Goal: Task Accomplishment & Management: Use online tool/utility

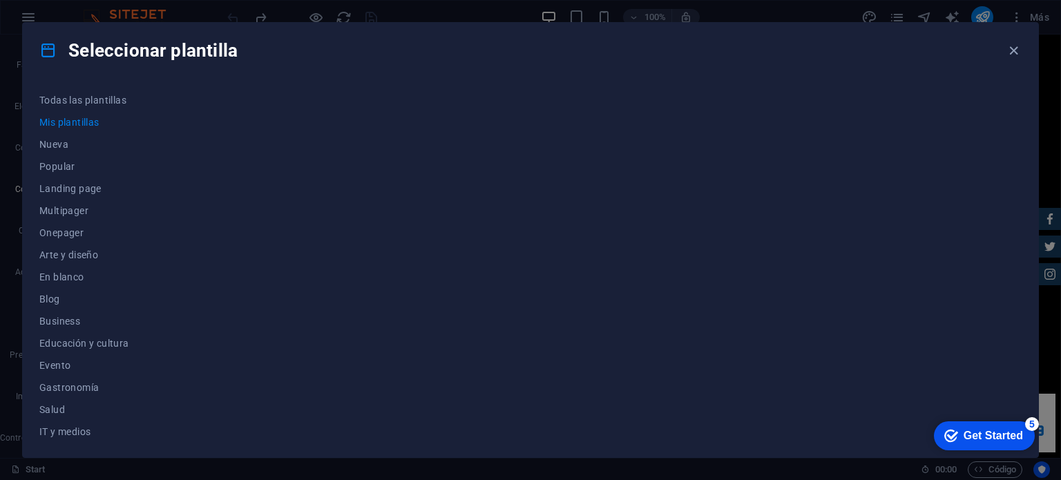
scroll to position [4680, 0]
click at [228, 51] on h4 "Seleccionar plantilla" at bounding box center [138, 50] width 198 height 22
click at [131, 46] on h4 "Seleccionar plantilla" at bounding box center [138, 50] width 198 height 22
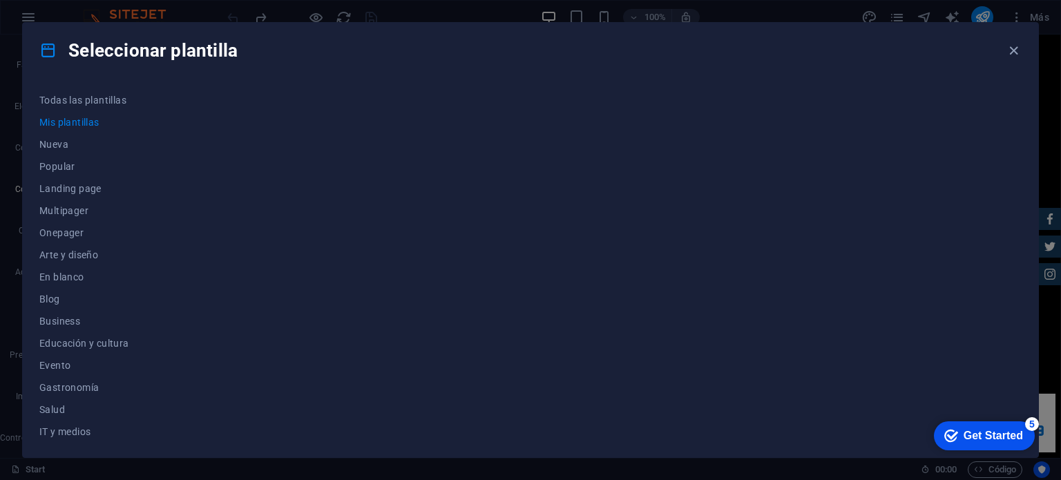
click at [131, 46] on h4 "Seleccionar plantilla" at bounding box center [138, 50] width 198 height 22
click at [196, 55] on h4 "Seleccionar plantilla" at bounding box center [138, 50] width 198 height 22
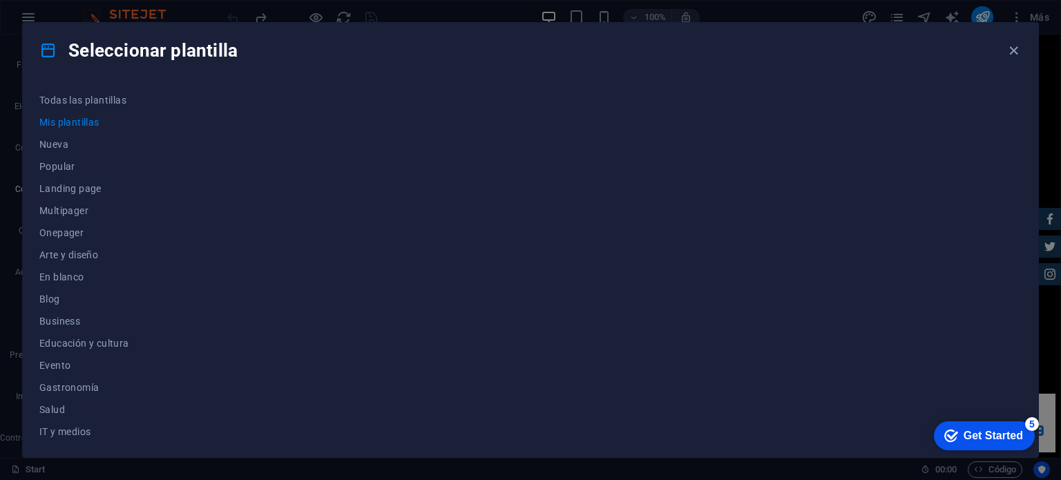
click at [196, 55] on h4 "Seleccionar plantilla" at bounding box center [138, 50] width 198 height 22
click at [133, 49] on h4 "Seleccionar plantilla" at bounding box center [138, 50] width 198 height 22
click at [178, 54] on h4 "Seleccionar plantilla" at bounding box center [138, 50] width 198 height 22
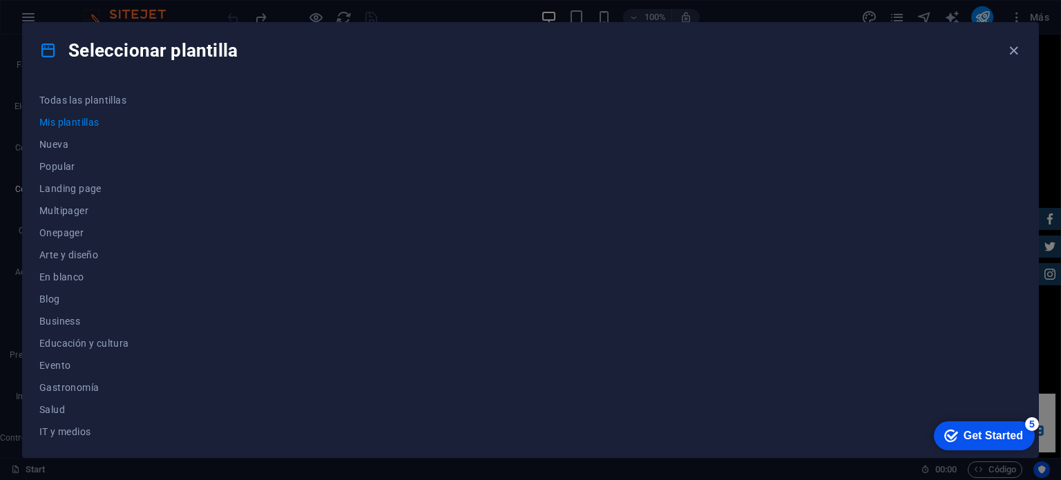
click at [268, 59] on div "Seleccionar plantilla" at bounding box center [530, 50] width 1015 height 55
click at [213, 49] on h4 "Seleccionar plantilla" at bounding box center [138, 50] width 198 height 22
click at [120, 53] on h4 "Seleccionar plantilla" at bounding box center [138, 50] width 198 height 22
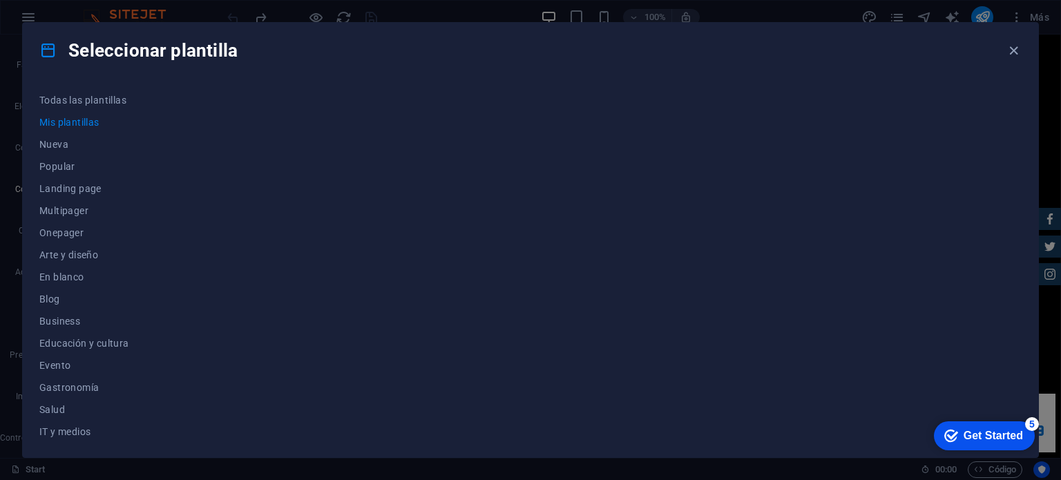
click at [296, 44] on div "Seleccionar plantilla" at bounding box center [530, 50] width 1015 height 55
click at [218, 57] on h4 "Seleccionar plantilla" at bounding box center [138, 50] width 198 height 22
click at [188, 49] on h4 "Seleccionar plantilla" at bounding box center [138, 50] width 198 height 22
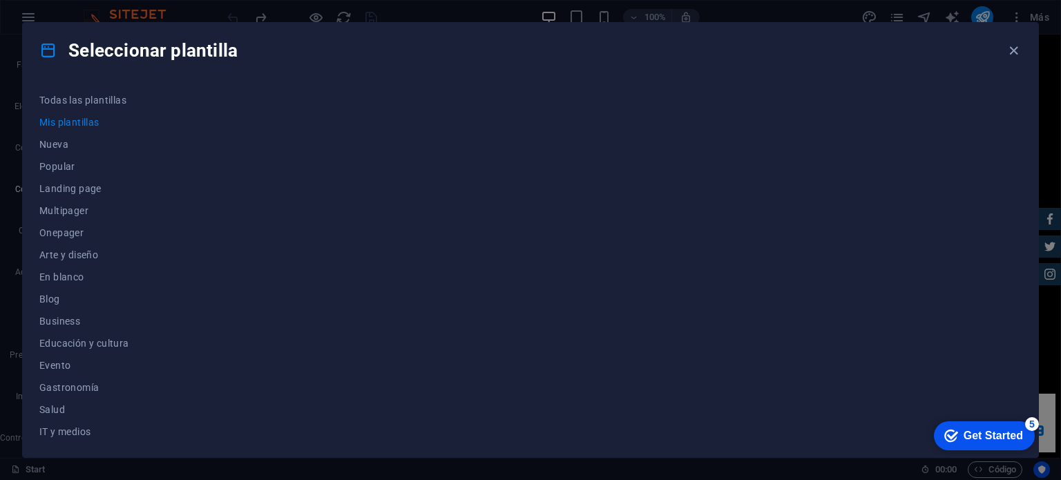
click at [188, 49] on h4 "Seleccionar plantilla" at bounding box center [138, 50] width 198 height 22
click at [229, 51] on h4 "Seleccionar plantilla" at bounding box center [138, 50] width 198 height 22
click at [171, 55] on h4 "Seleccionar plantilla" at bounding box center [138, 50] width 198 height 22
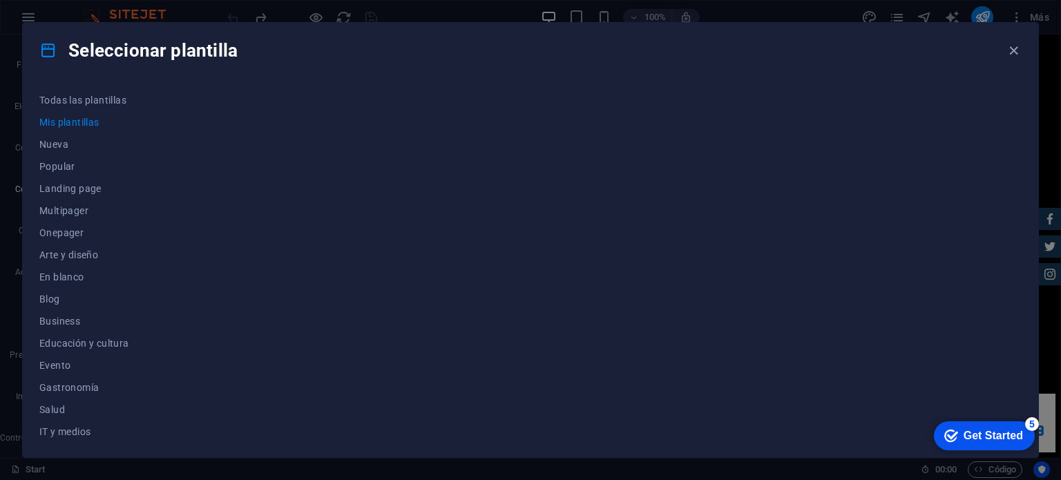
click at [171, 55] on h4 "Seleccionar plantilla" at bounding box center [138, 50] width 198 height 22
click at [145, 52] on h4 "Seleccionar plantilla" at bounding box center [138, 50] width 198 height 22
click at [244, 60] on div "Seleccionar plantilla" at bounding box center [530, 50] width 1015 height 55
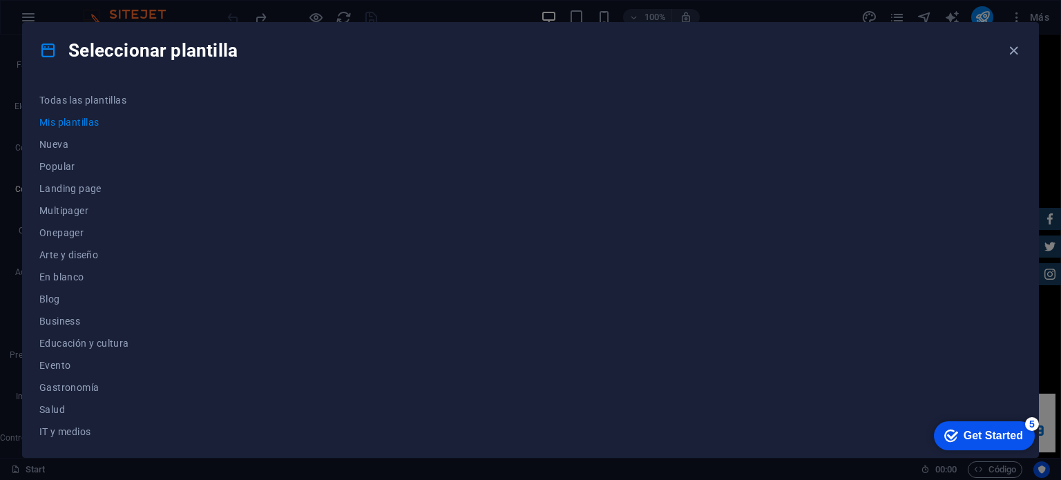
click at [205, 54] on h4 "Seleccionar plantilla" at bounding box center [138, 50] width 198 height 22
click at [122, 55] on h4 "Seleccionar plantilla" at bounding box center [138, 50] width 198 height 22
click at [224, 57] on h4 "Seleccionar plantilla" at bounding box center [138, 50] width 198 height 22
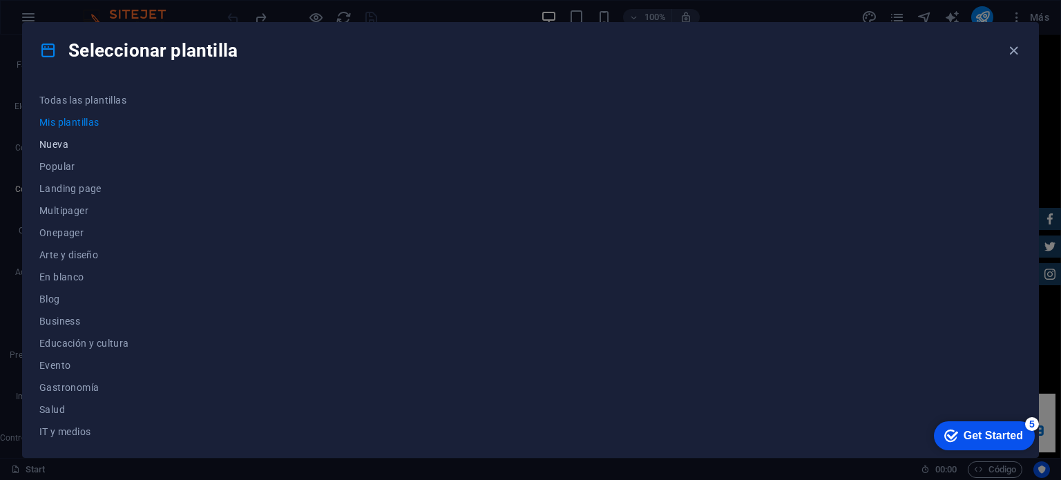
click at [70, 144] on span "Nueva" at bounding box center [84, 144] width 90 height 11
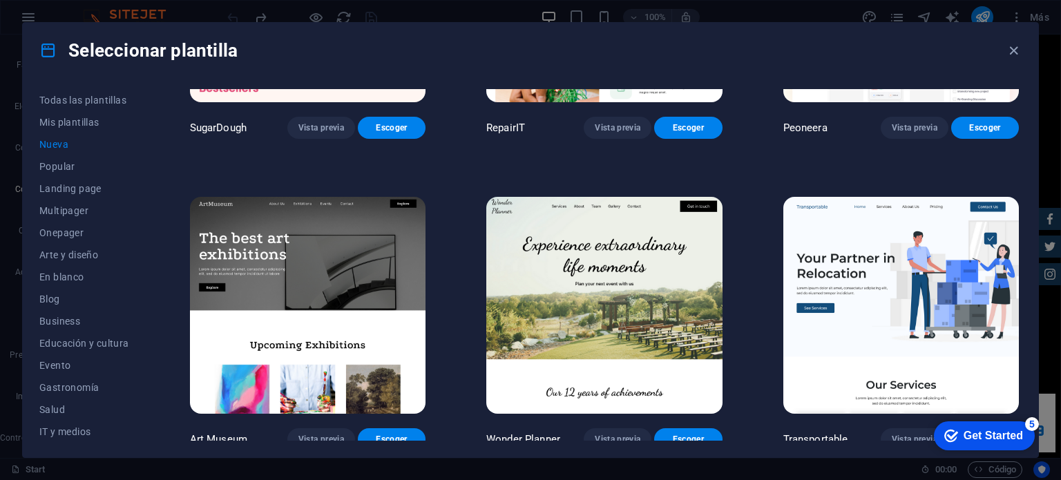
scroll to position [0, 0]
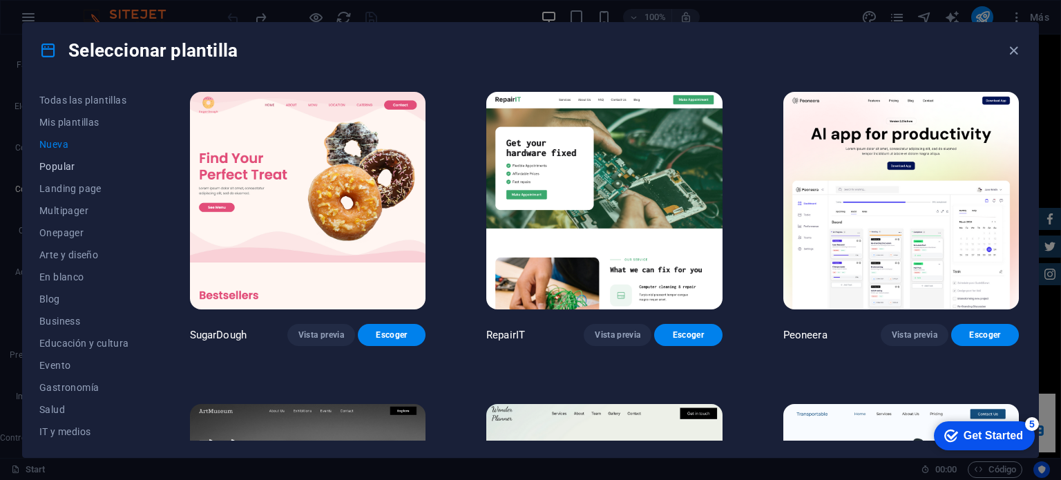
click at [75, 175] on button "Popular" at bounding box center [84, 166] width 90 height 22
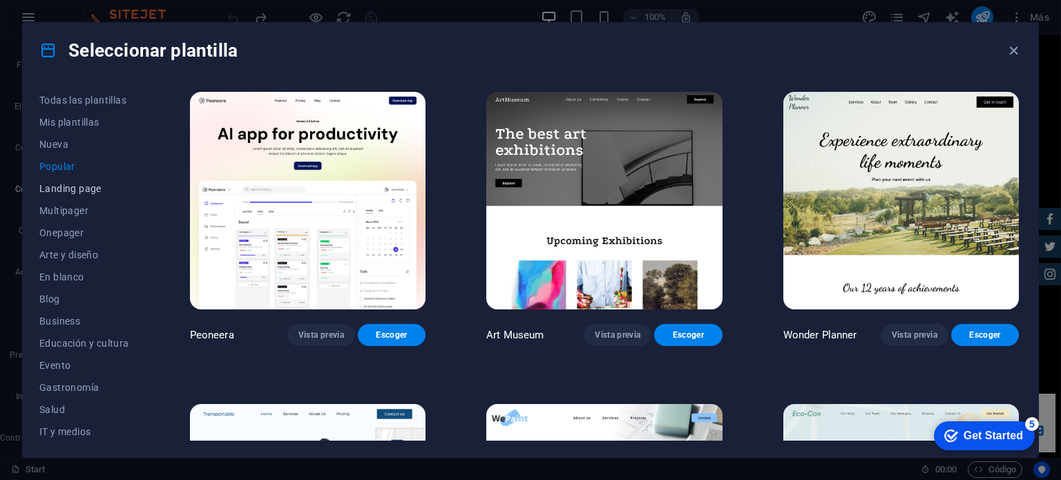
click at [59, 184] on span "Landing page" at bounding box center [84, 188] width 90 height 11
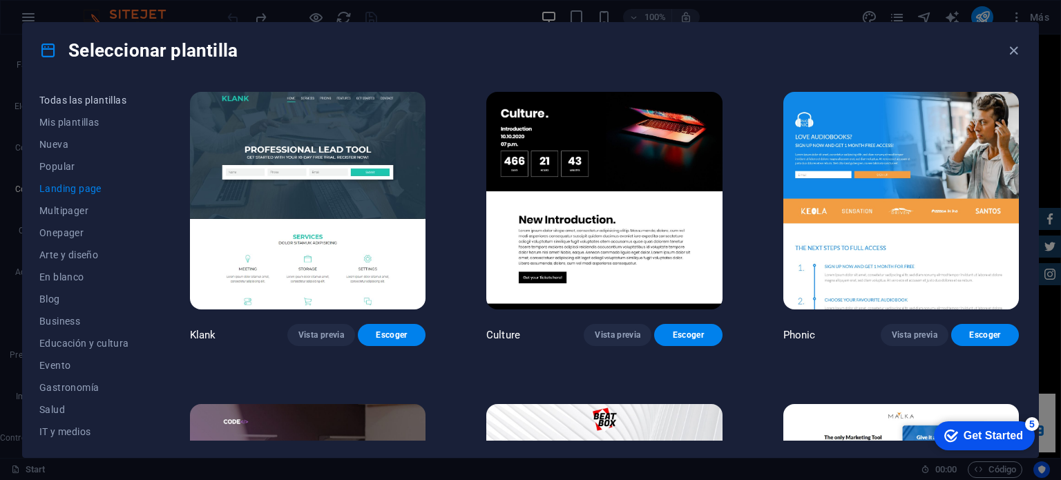
click at [86, 98] on span "Todas las plantillas" at bounding box center [84, 100] width 90 height 11
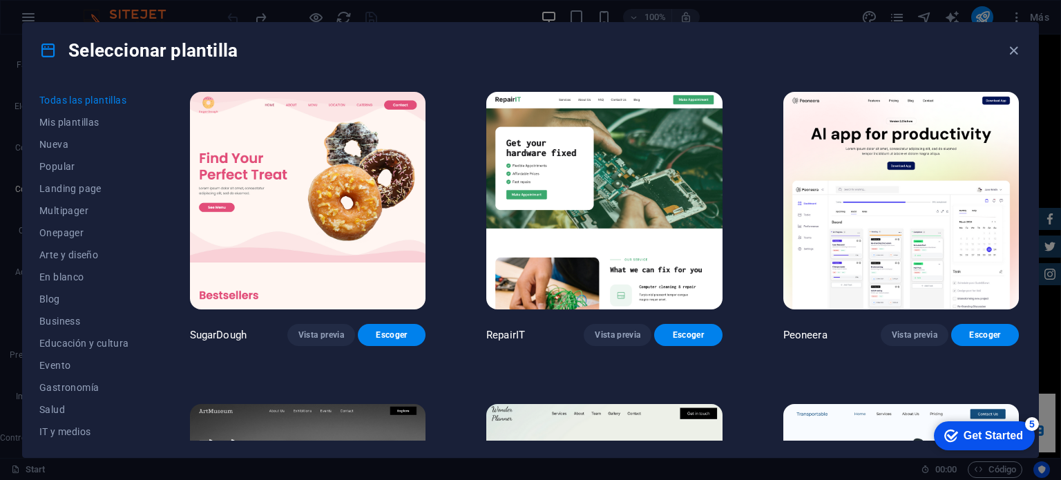
click at [154, 184] on div "Todas las plantillas Mis plantillas Nueva Popular Landing page Multipager Onepa…" at bounding box center [530, 267] width 1015 height 379
click at [155, 164] on div "Todas las plantillas Mis plantillas Nueva Popular Landing page Multipager Onepa…" at bounding box center [530, 267] width 1015 height 379
click at [77, 126] on span "Mis plantillas" at bounding box center [84, 122] width 90 height 11
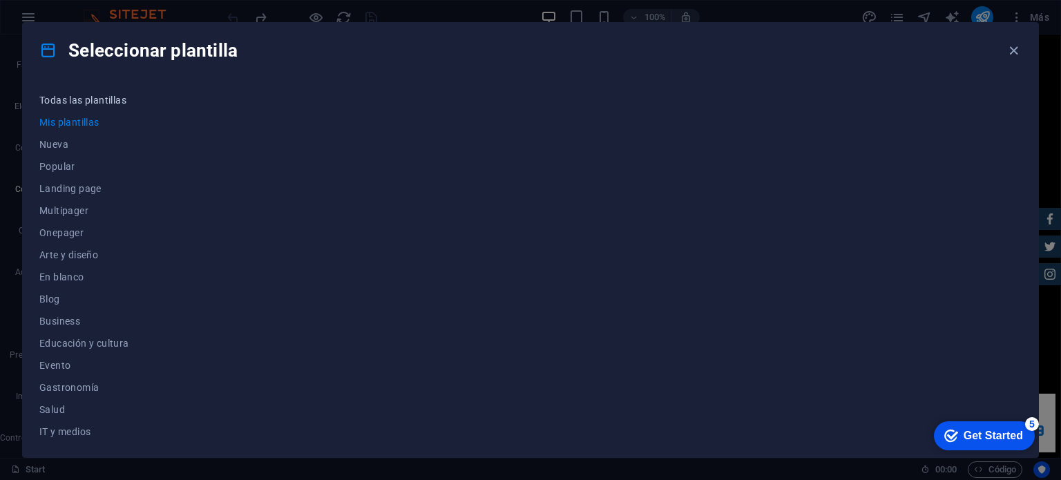
click at [95, 107] on button "Todas las plantillas" at bounding box center [84, 100] width 90 height 22
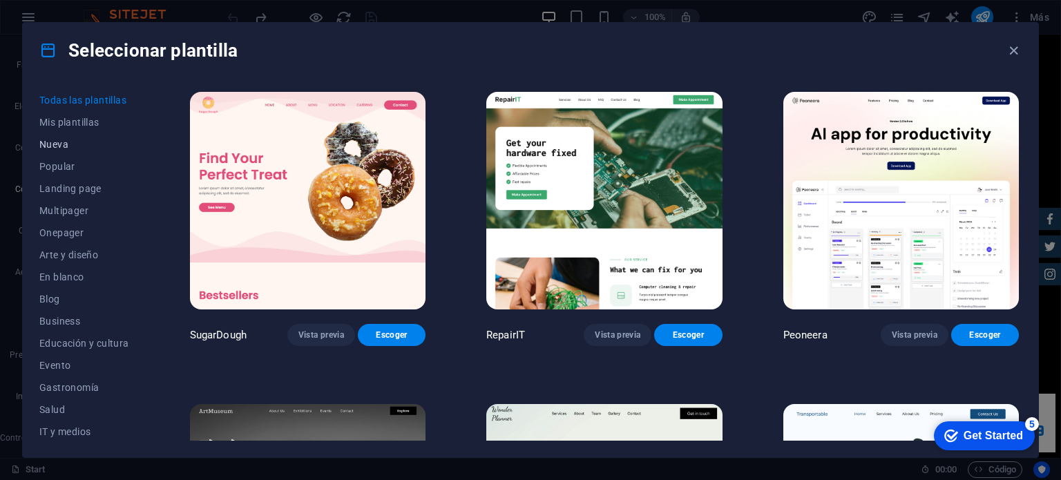
click at [73, 135] on button "Nueva" at bounding box center [84, 144] width 90 height 22
click at [68, 146] on span "Nueva" at bounding box center [84, 144] width 90 height 11
click at [72, 160] on button "Popular" at bounding box center [84, 166] width 90 height 22
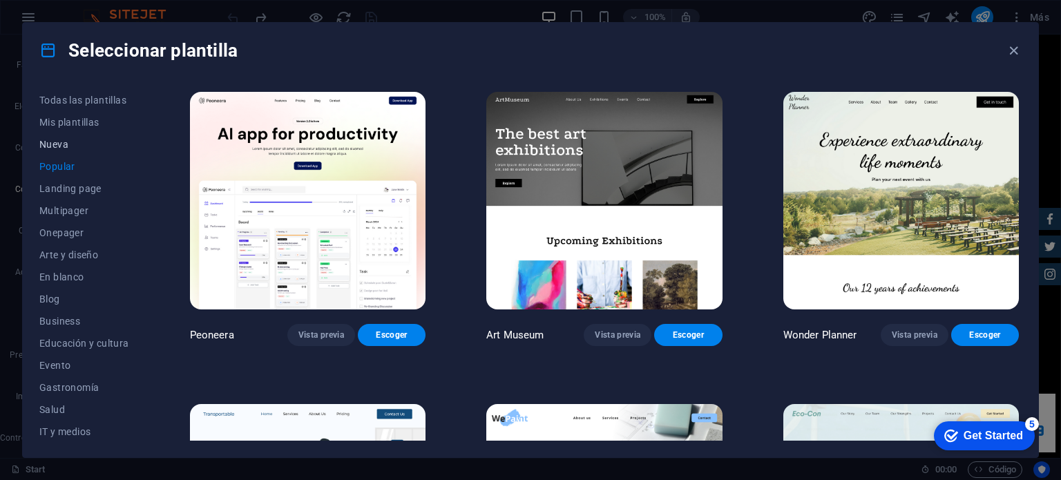
click at [64, 149] on span "Nueva" at bounding box center [84, 144] width 90 height 11
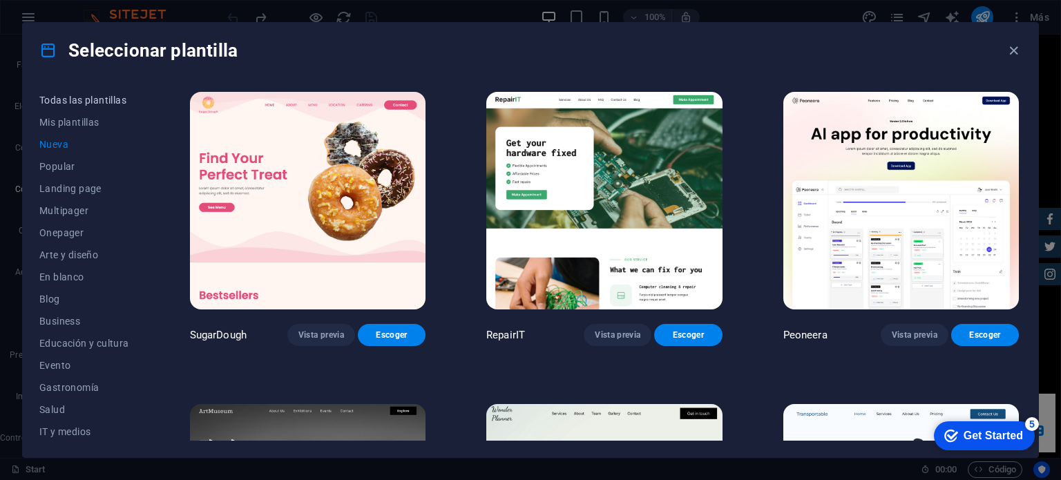
click at [83, 105] on span "Todas las plantillas" at bounding box center [84, 100] width 90 height 11
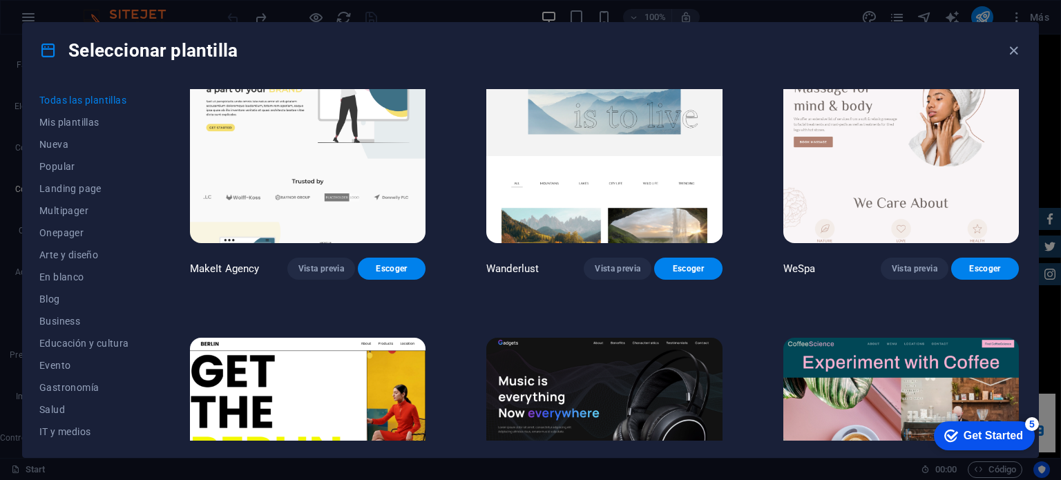
scroll to position [3384, 0]
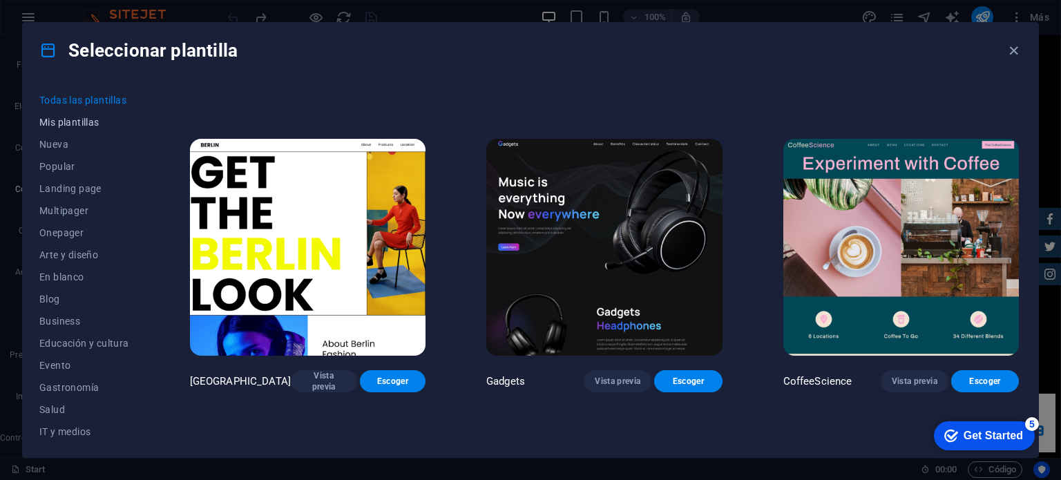
click at [95, 132] on button "Mis plantillas" at bounding box center [84, 122] width 90 height 22
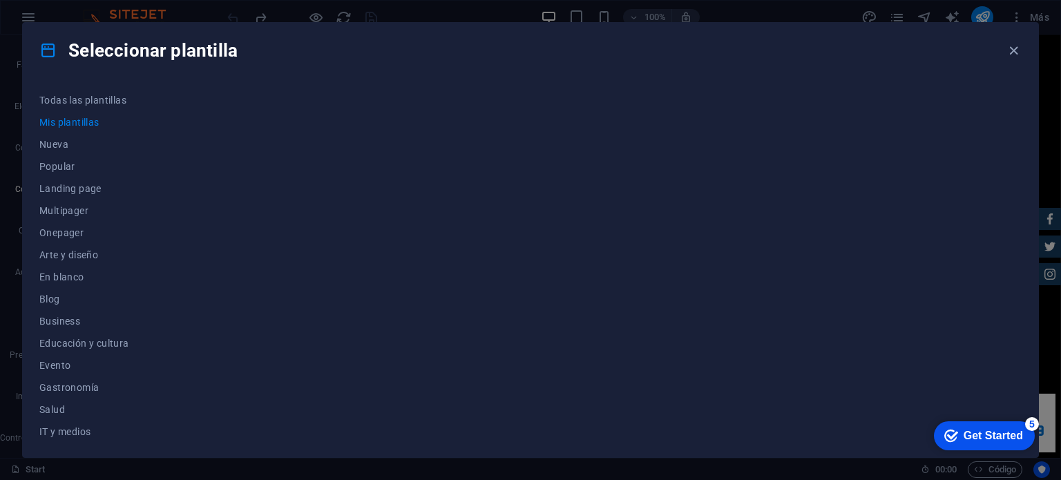
scroll to position [0, 0]
click at [1017, 49] on icon "button" at bounding box center [1014, 51] width 16 height 16
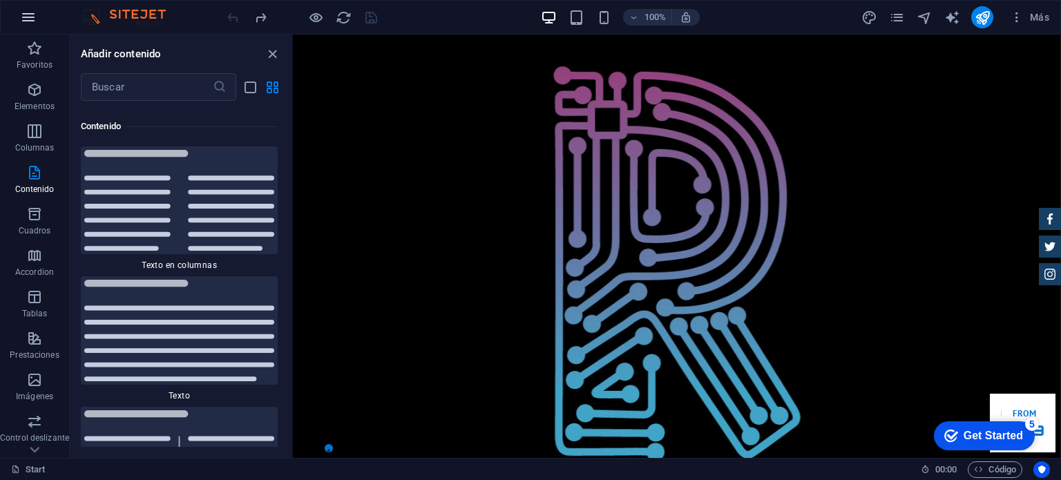
click at [36, 18] on button "button" at bounding box center [28, 17] width 33 height 33
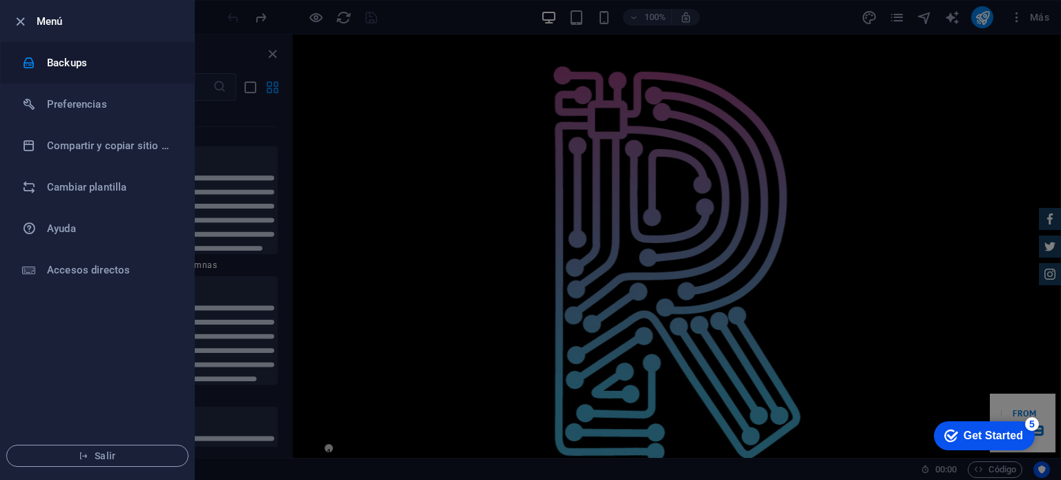
click at [70, 77] on li "Backups" at bounding box center [97, 62] width 193 height 41
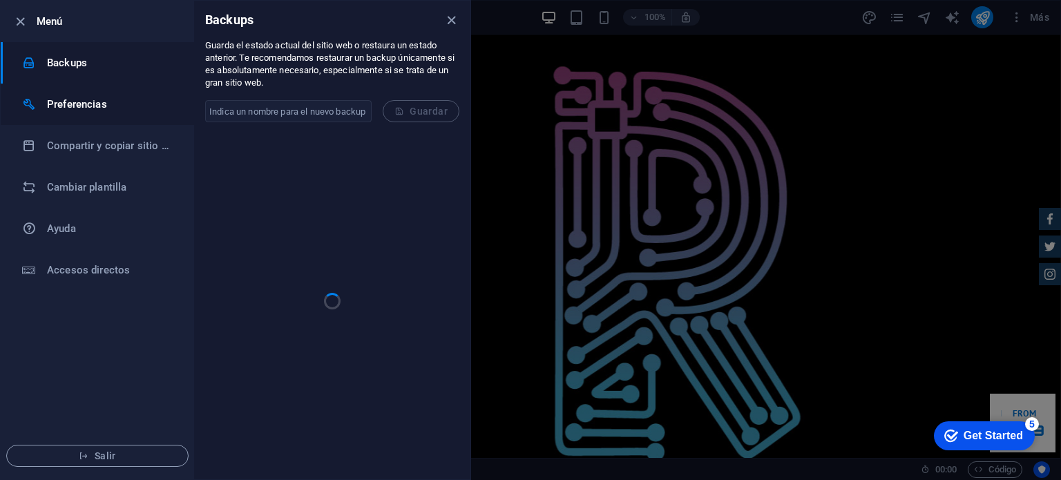
click at [70, 99] on h6 "Preferencias" at bounding box center [111, 104] width 128 height 17
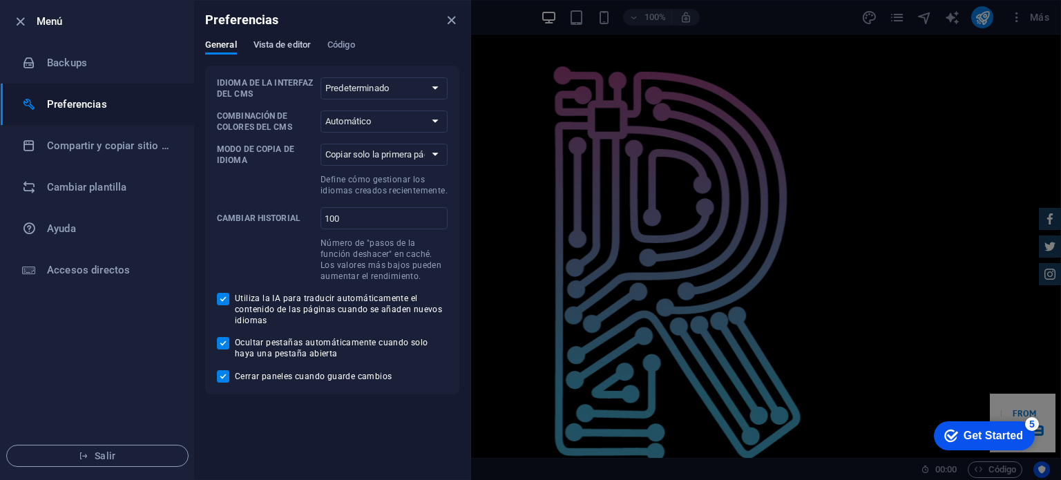
click at [266, 48] on span "Vista de editor" at bounding box center [281, 46] width 57 height 19
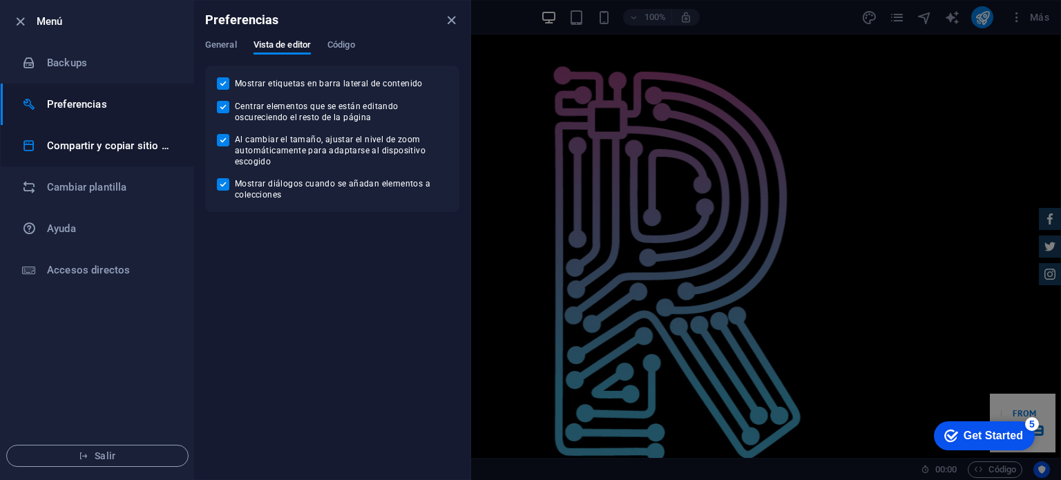
click at [84, 148] on h6 "Compartir y copiar sitio web" at bounding box center [111, 145] width 128 height 17
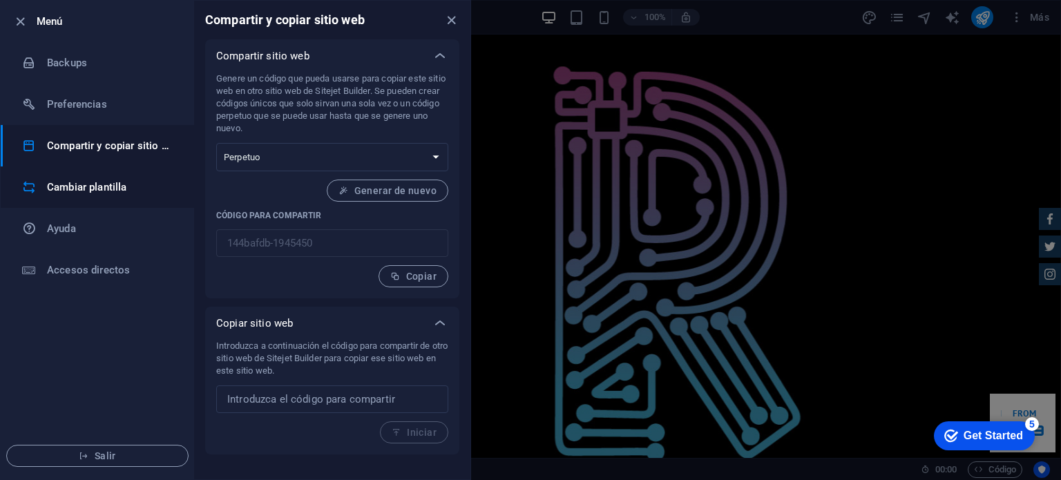
click at [99, 187] on h6 "Cambiar plantilla" at bounding box center [111, 187] width 128 height 17
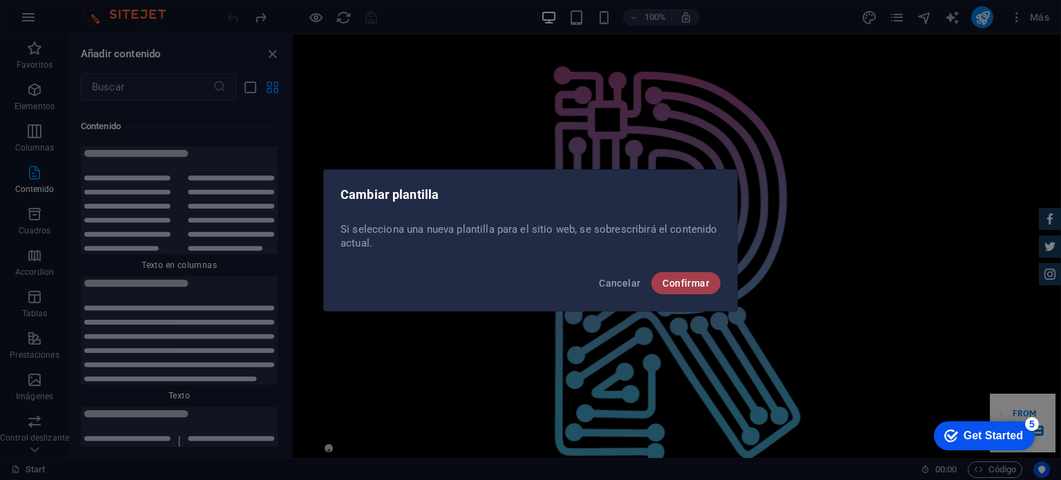
click at [691, 281] on span "Confirmar" at bounding box center [685, 283] width 47 height 11
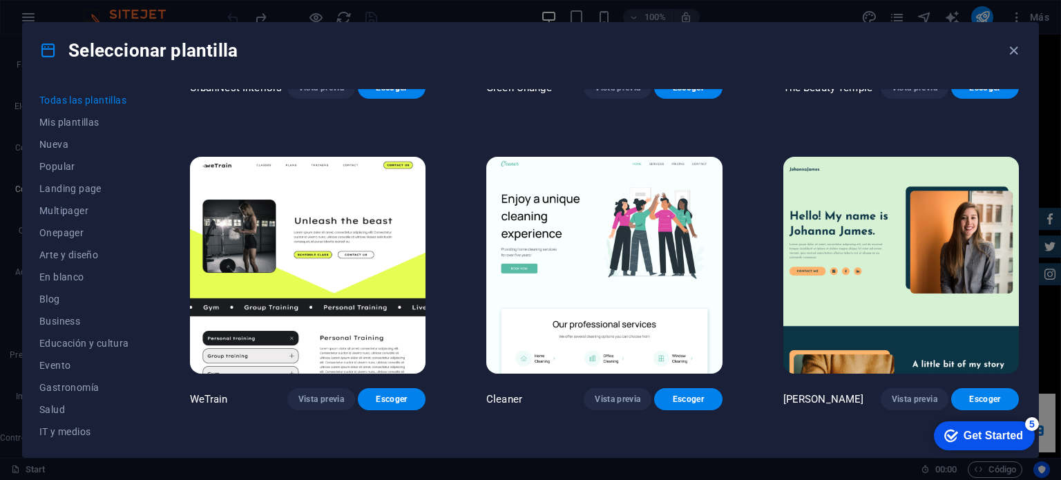
scroll to position [1865, 0]
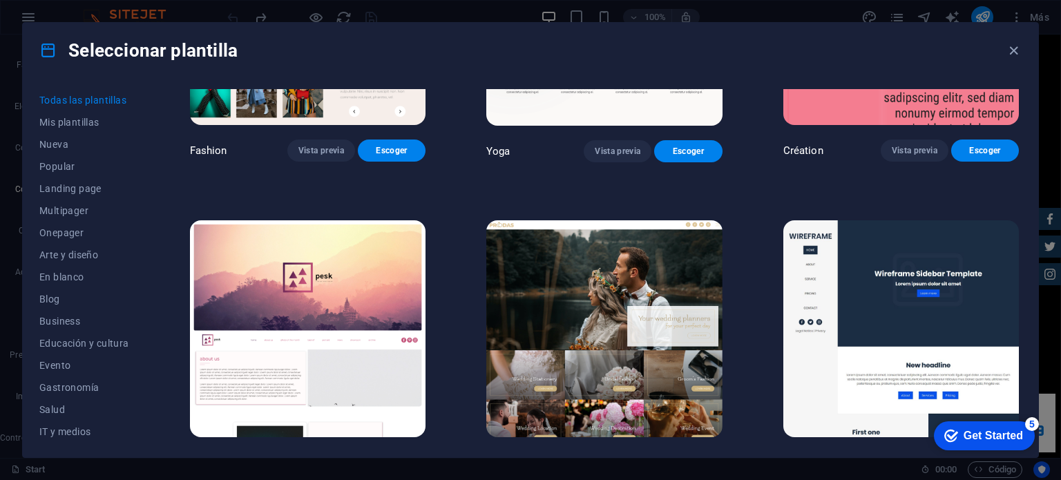
scroll to position [4904, 0]
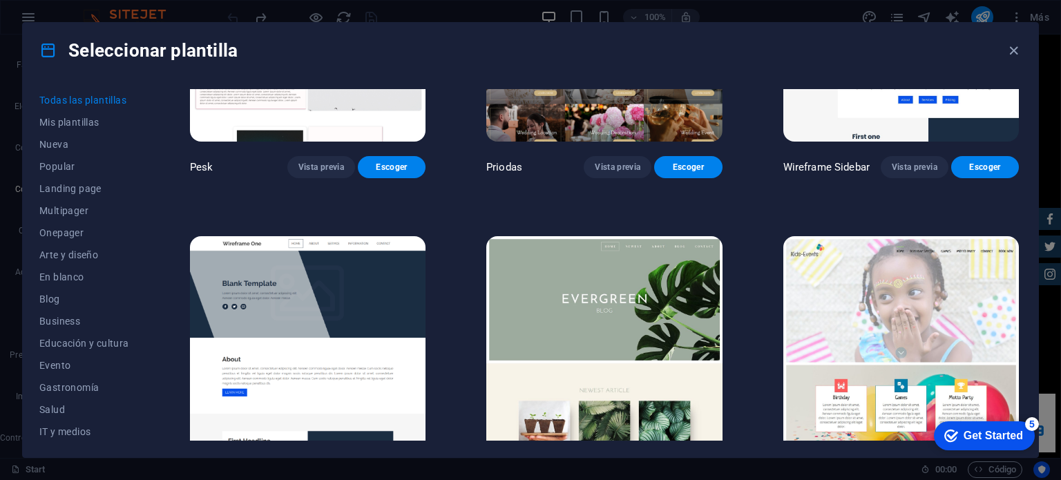
scroll to position [5180, 0]
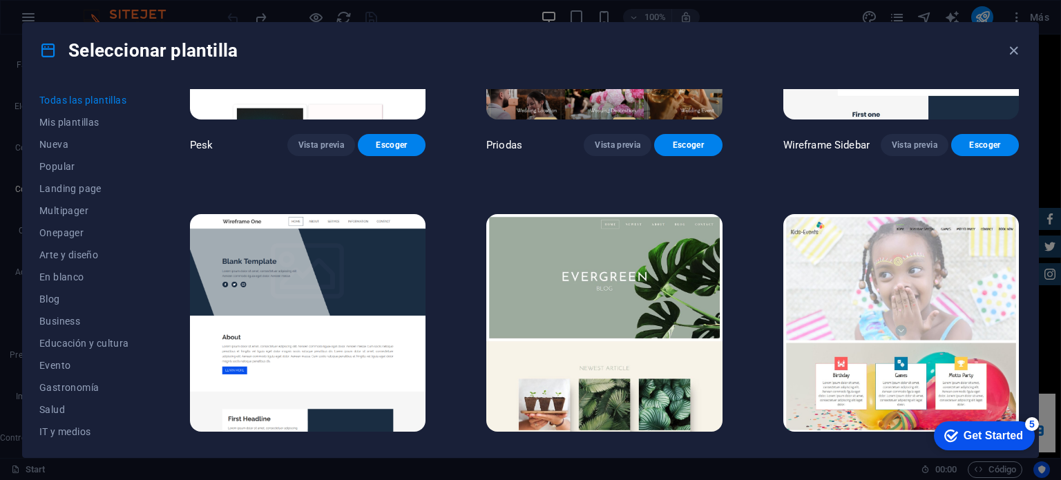
click at [69, 127] on span "Mis plantillas" at bounding box center [84, 122] width 90 height 11
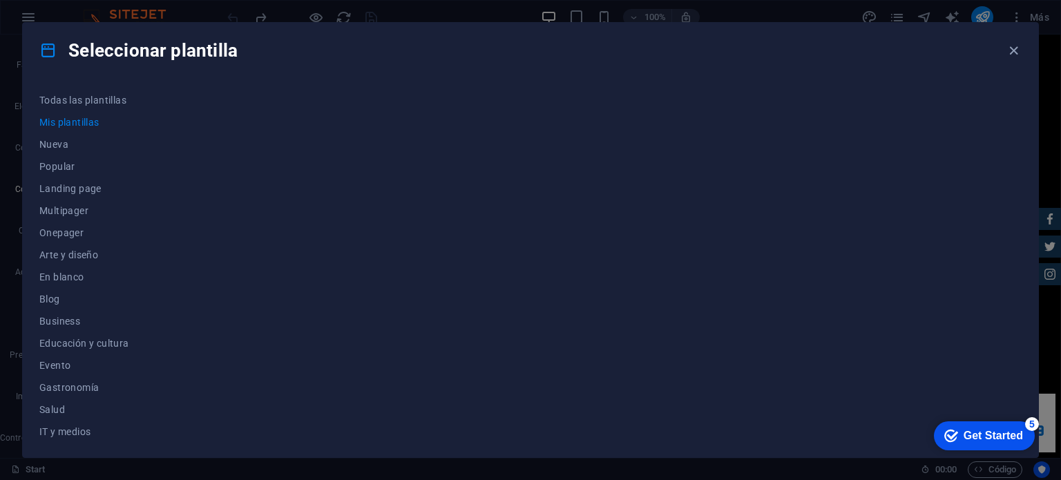
scroll to position [0, 0]
click at [953, 433] on icon "Get Started 5 items remaining, 0% complete" at bounding box center [951, 436] width 14 height 12
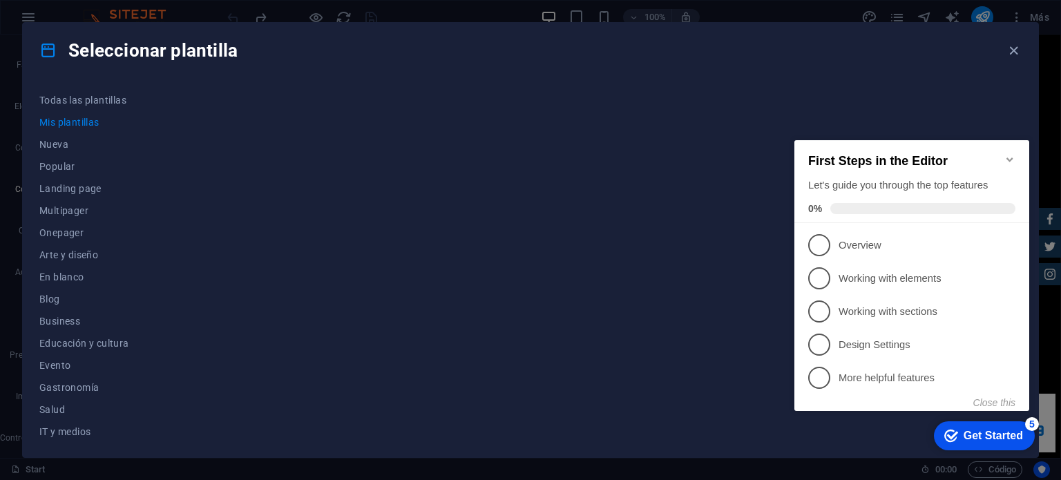
click at [721, 374] on div at bounding box center [604, 265] width 834 height 352
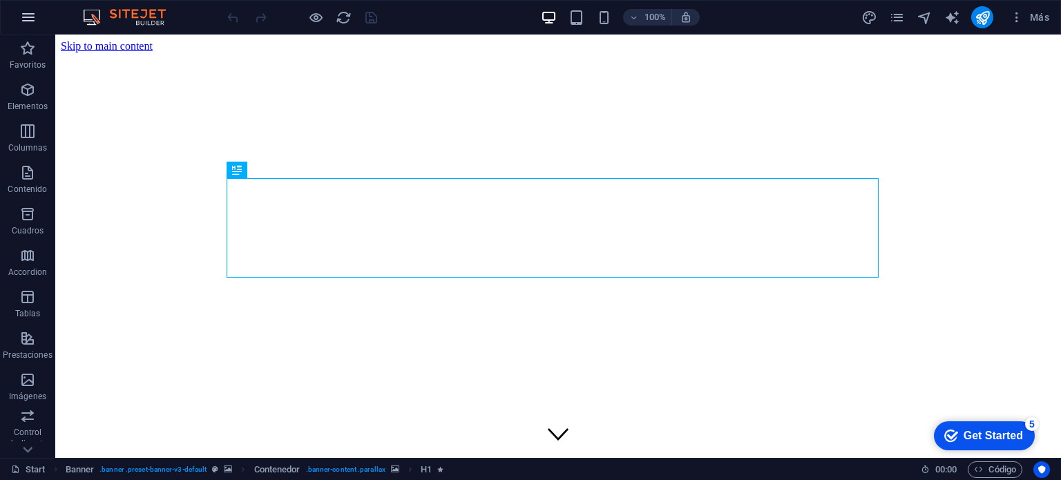
click at [40, 20] on button "button" at bounding box center [28, 17] width 33 height 33
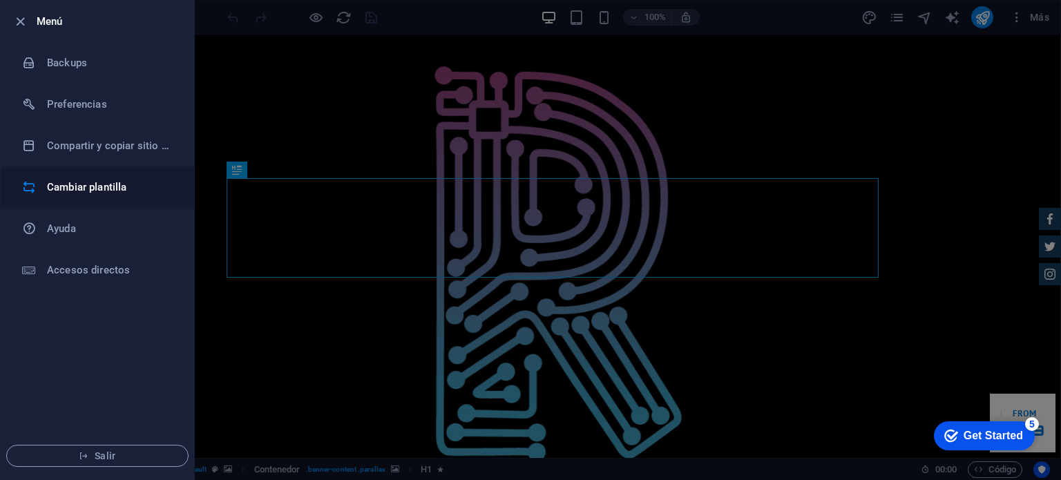
click at [88, 171] on li "Cambiar plantilla" at bounding box center [97, 186] width 193 height 41
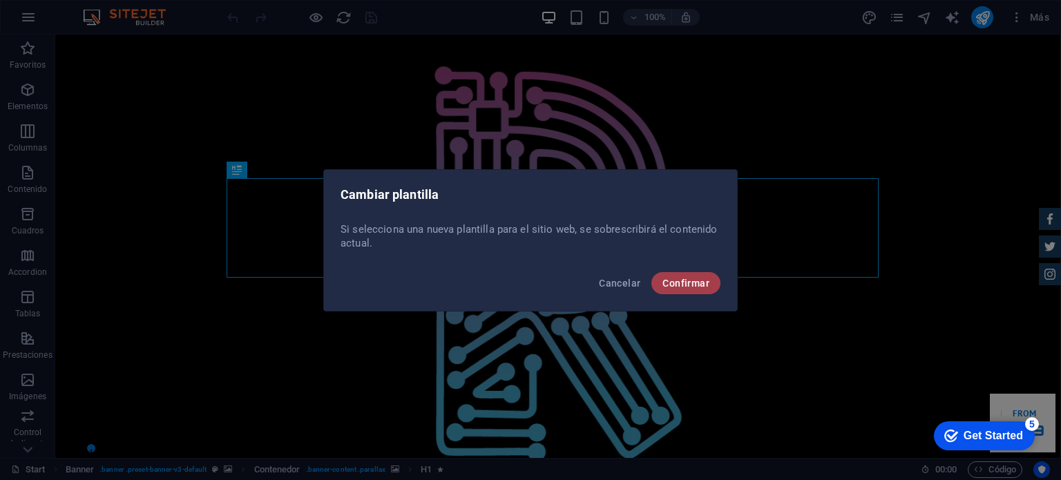
click at [691, 281] on span "Confirmar" at bounding box center [685, 283] width 47 height 11
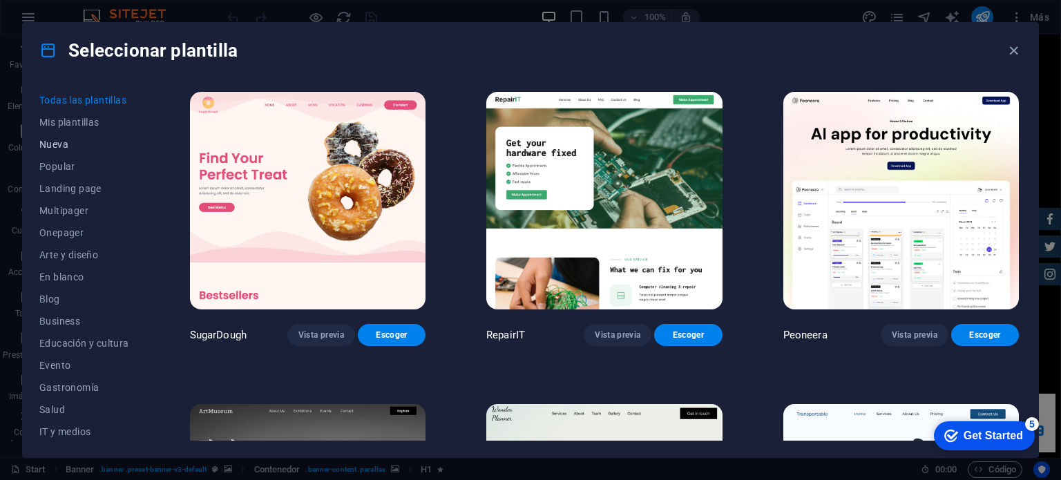
click at [66, 148] on span "Nueva" at bounding box center [84, 144] width 90 height 11
click at [70, 129] on button "Mis plantillas" at bounding box center [84, 122] width 90 height 22
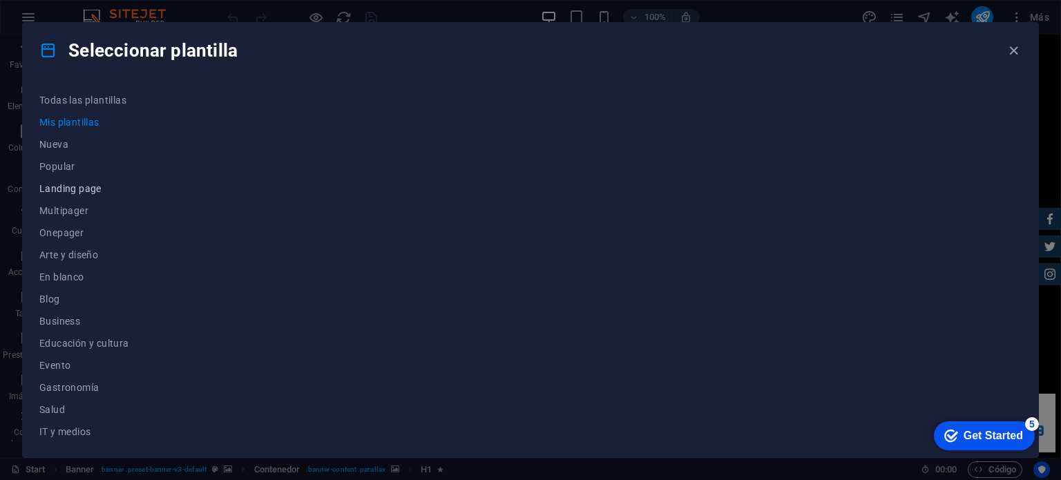
click at [88, 198] on button "Landing page" at bounding box center [84, 189] width 90 height 22
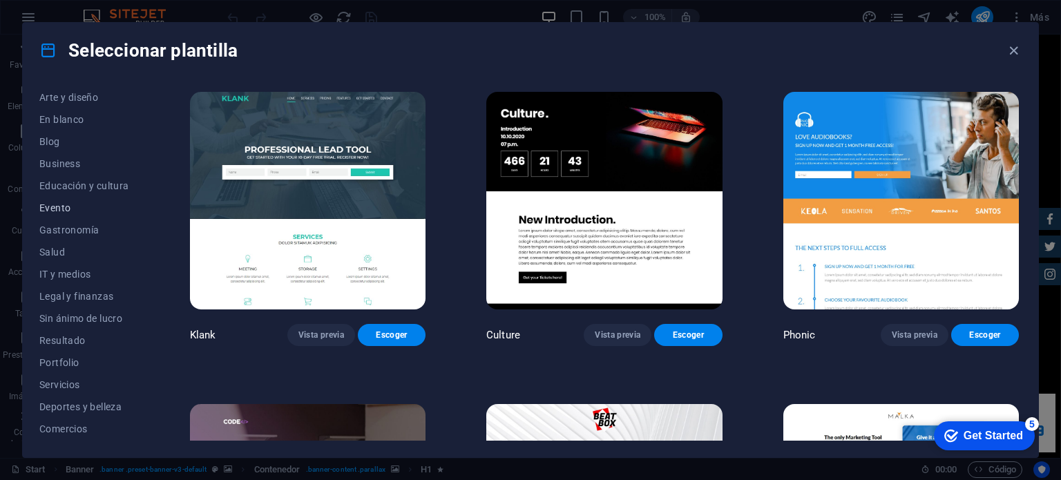
scroll to position [200, 0]
click at [80, 223] on button "IT y medios" at bounding box center [84, 231] width 90 height 22
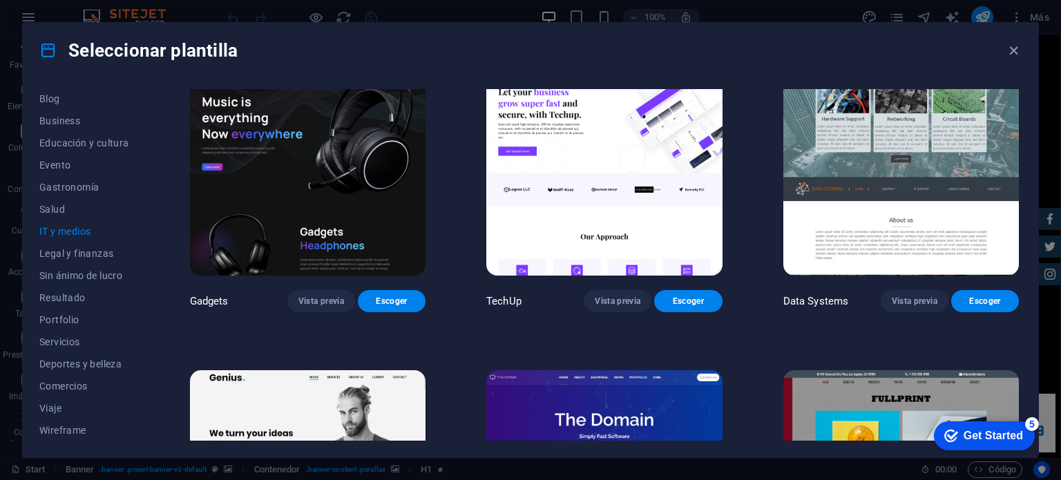
scroll to position [553, 0]
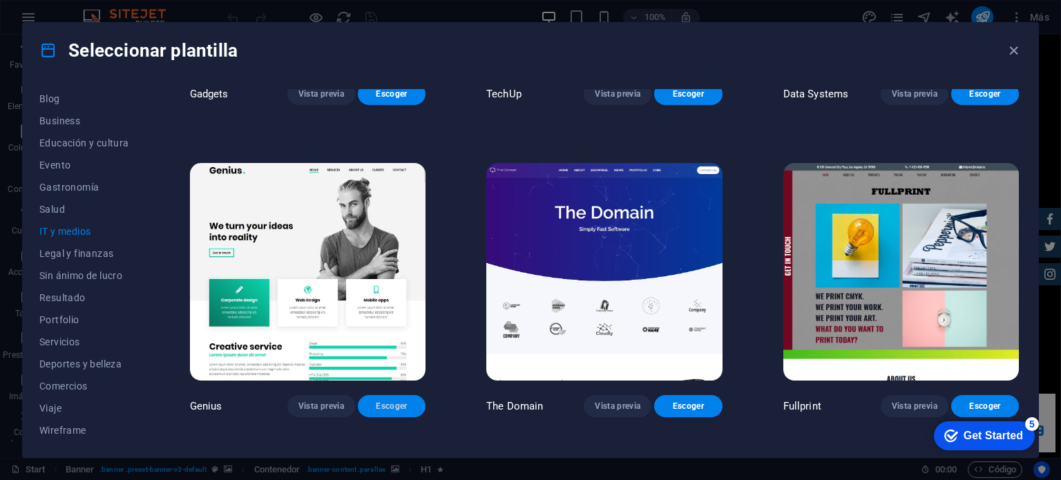
click at [384, 401] on span "Escoger" at bounding box center [392, 406] width 46 height 11
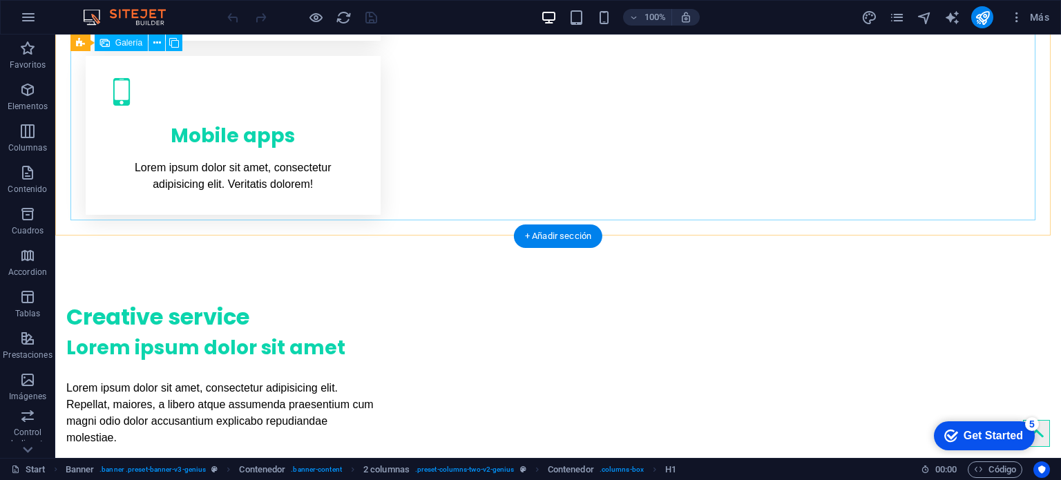
scroll to position [1243, 0]
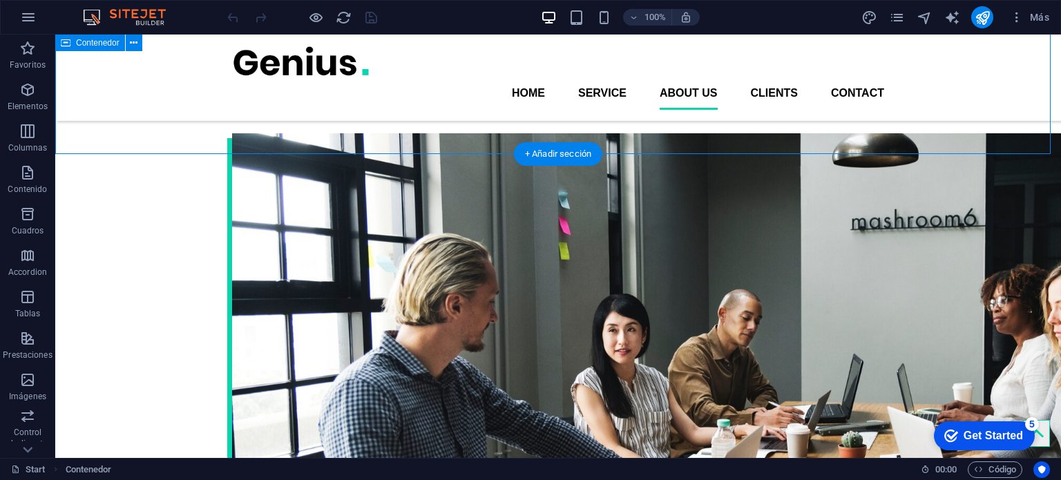
scroll to position [1934, 0]
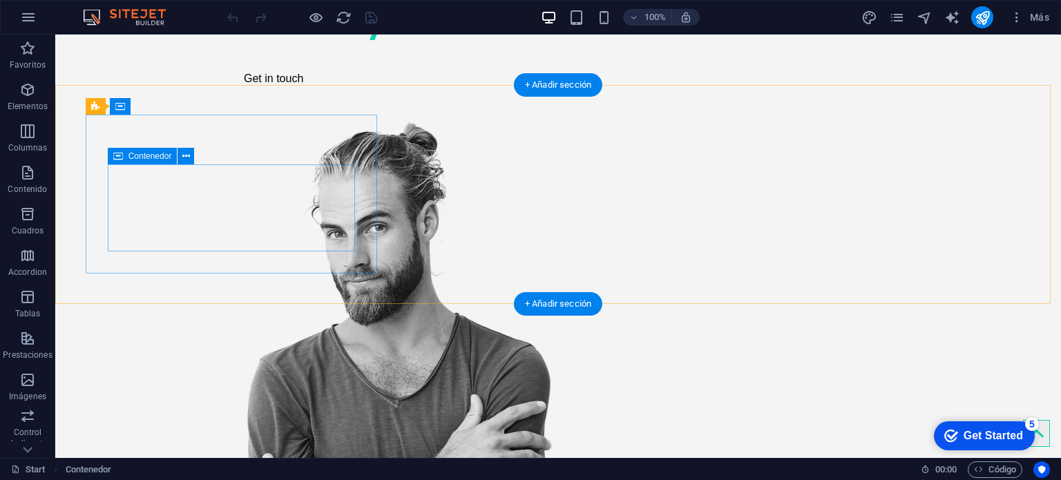
scroll to position [0, 0]
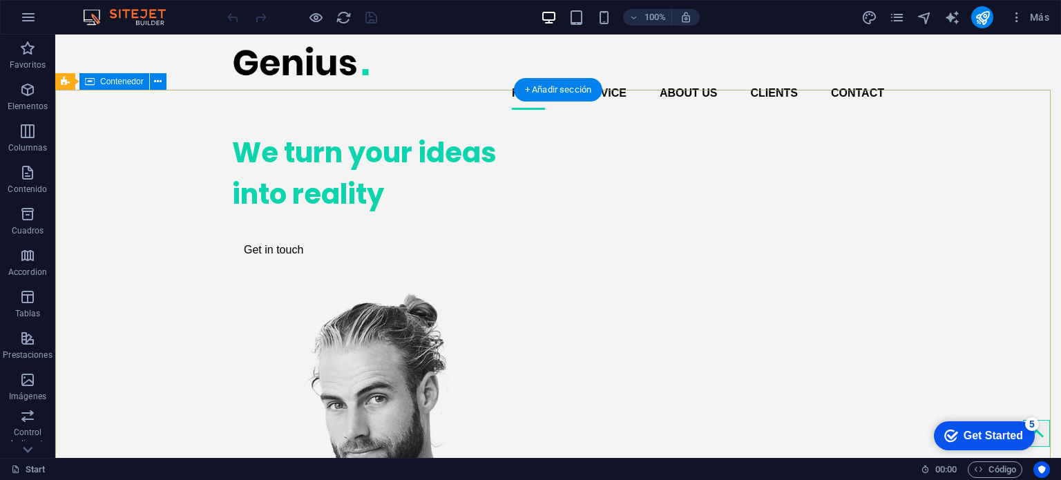
click at [155, 157] on div "We turn your ideas into reality Get in touch" at bounding box center [558, 469] width 1006 height 697
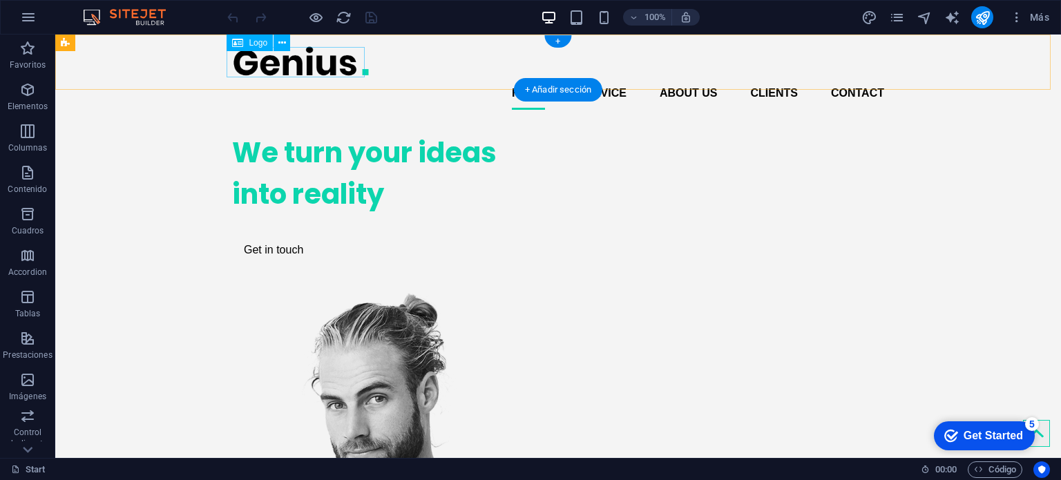
click at [301, 70] on div at bounding box center [558, 61] width 652 height 31
select select "px"
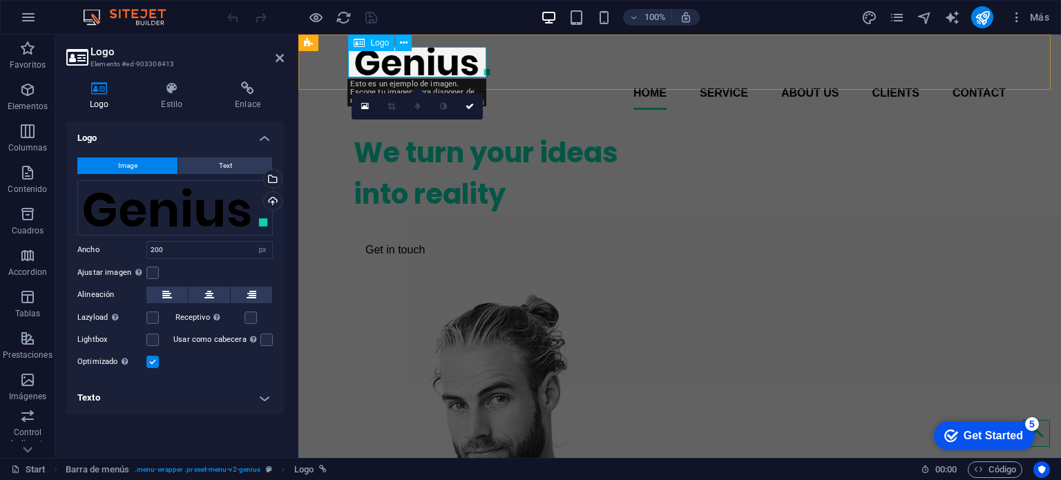
click at [429, 67] on div at bounding box center [680, 61] width 652 height 31
click at [185, 220] on div "Arrastra archivos aquí, haz clic para escoger archivos o selecciona archivos de…" at bounding box center [174, 207] width 195 height 55
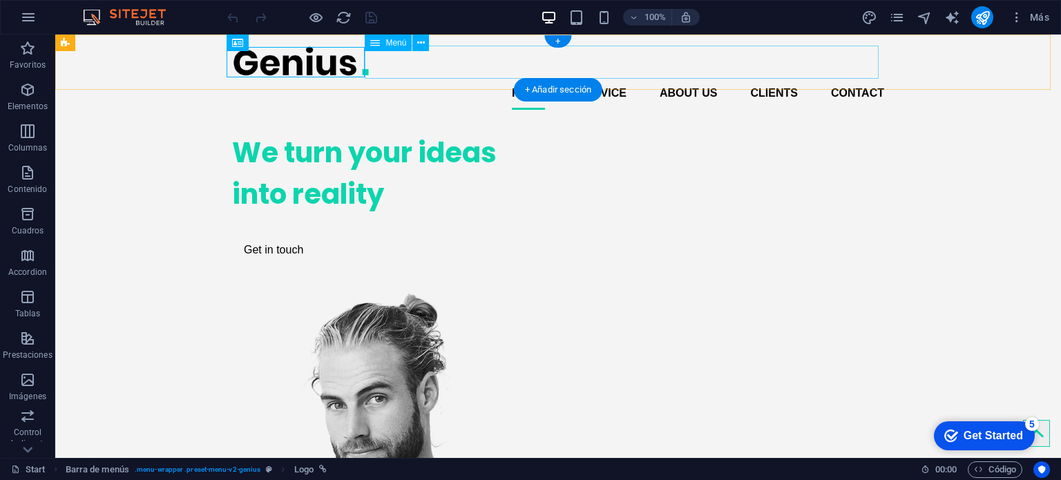
click at [495, 77] on nav "Home Service About us Clients Contact" at bounding box center [558, 93] width 652 height 33
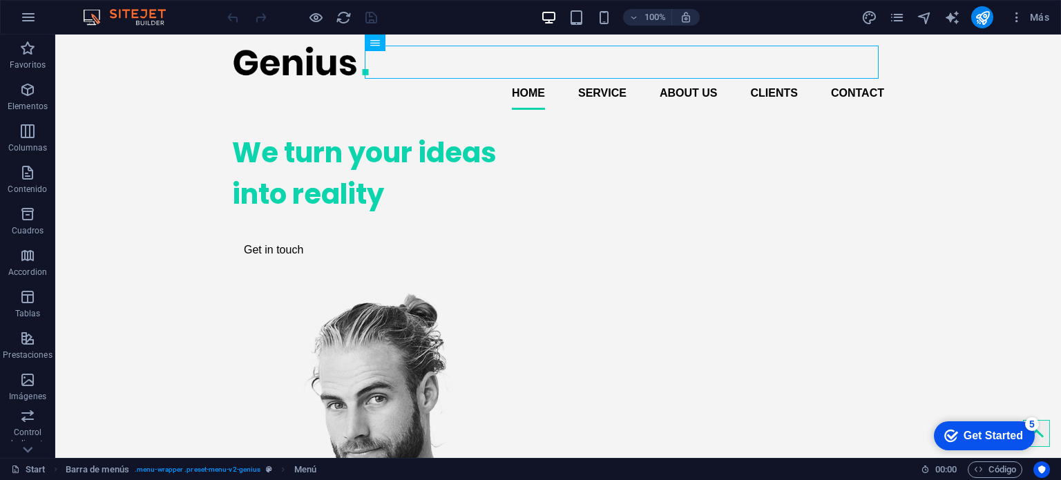
click at [39, 31] on div "100% Más" at bounding box center [530, 17] width 1059 height 33
click at [39, 21] on button "button" at bounding box center [28, 17] width 33 height 33
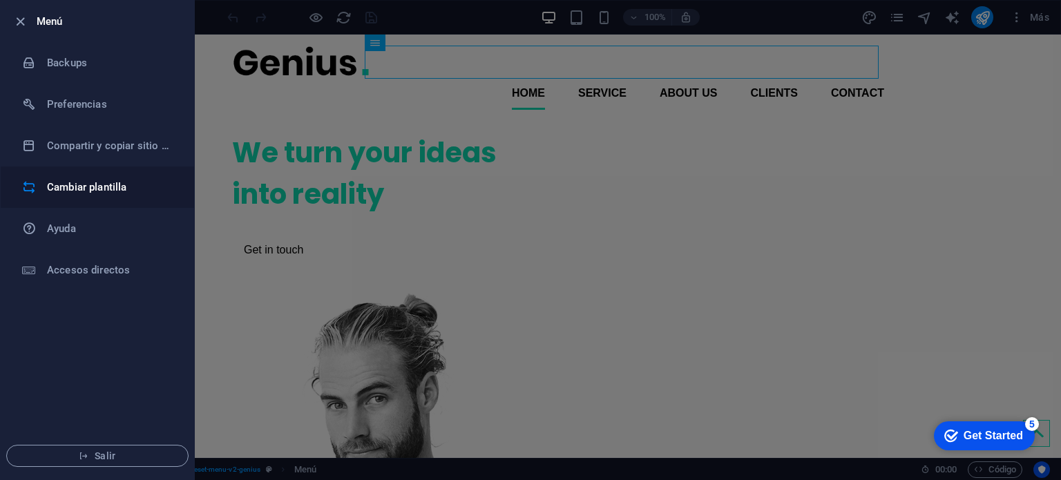
click at [102, 195] on li "Cambiar plantilla" at bounding box center [97, 186] width 193 height 41
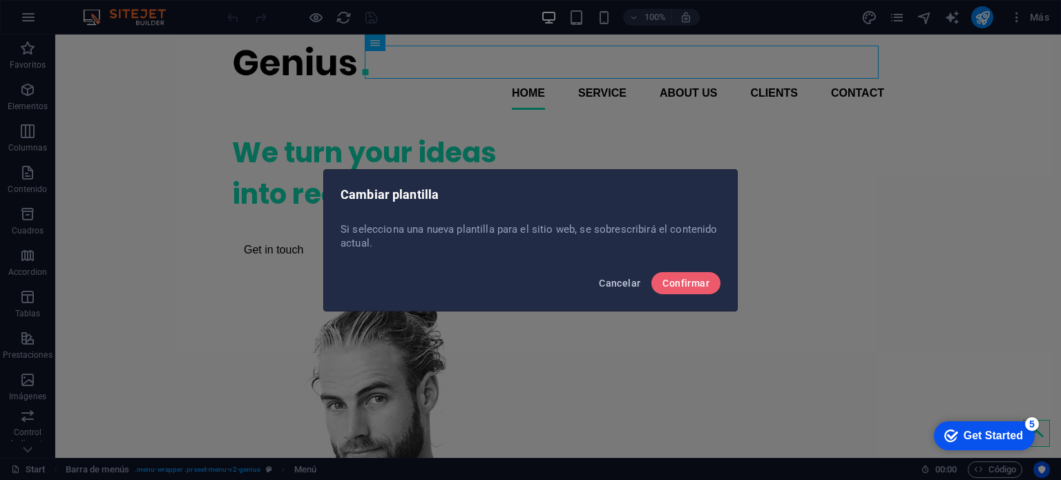
click at [610, 278] on span "Cancelar" at bounding box center [619, 283] width 41 height 11
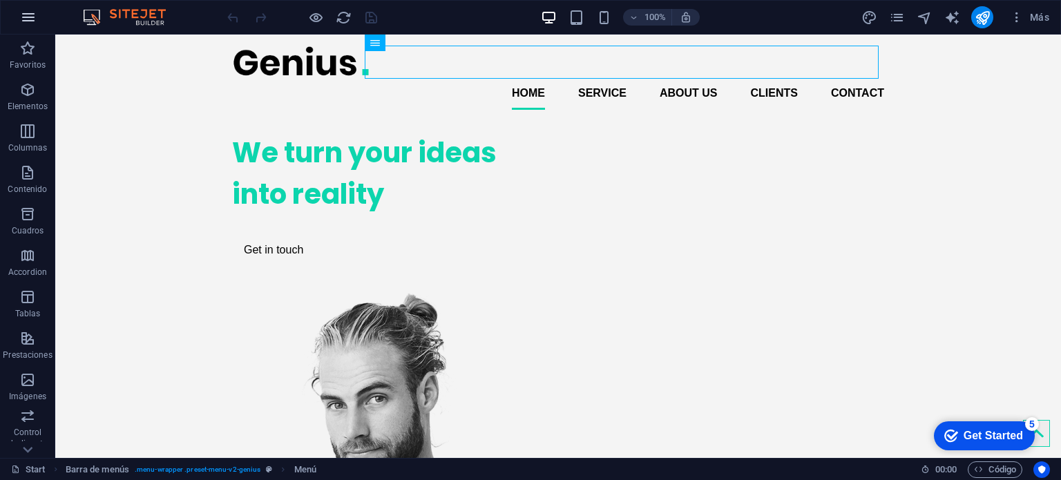
click at [25, 15] on icon "button" at bounding box center [28, 17] width 17 height 17
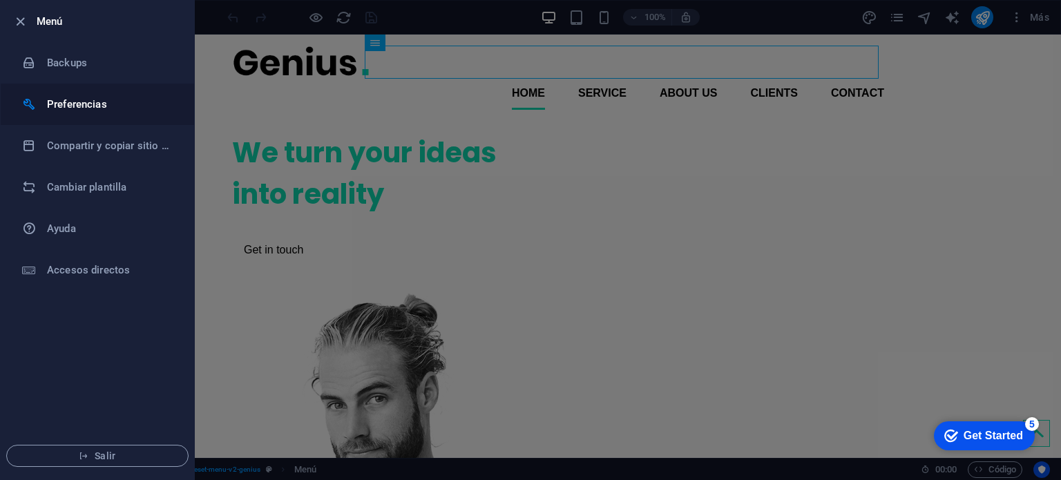
click at [104, 107] on h6 "Preferencias" at bounding box center [111, 104] width 128 height 17
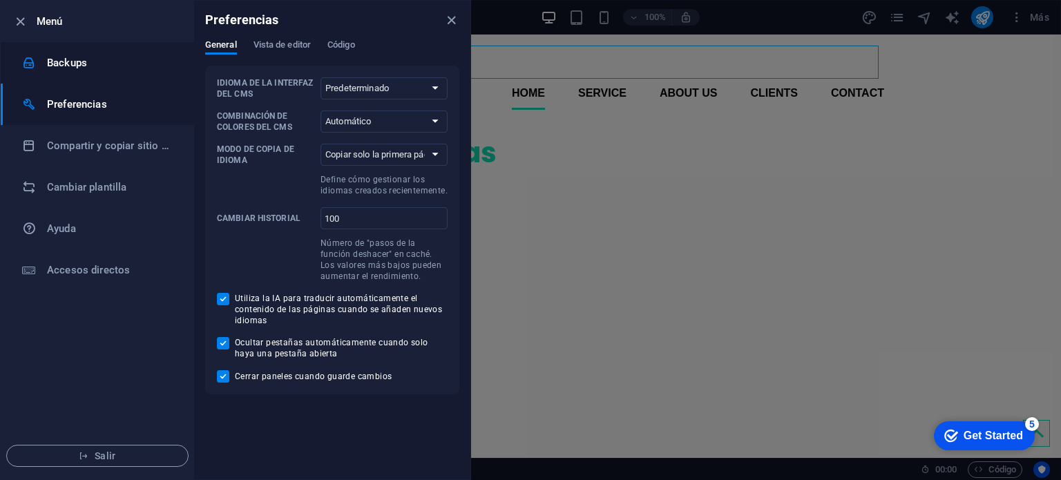
click at [71, 74] on li "Backups" at bounding box center [97, 62] width 193 height 41
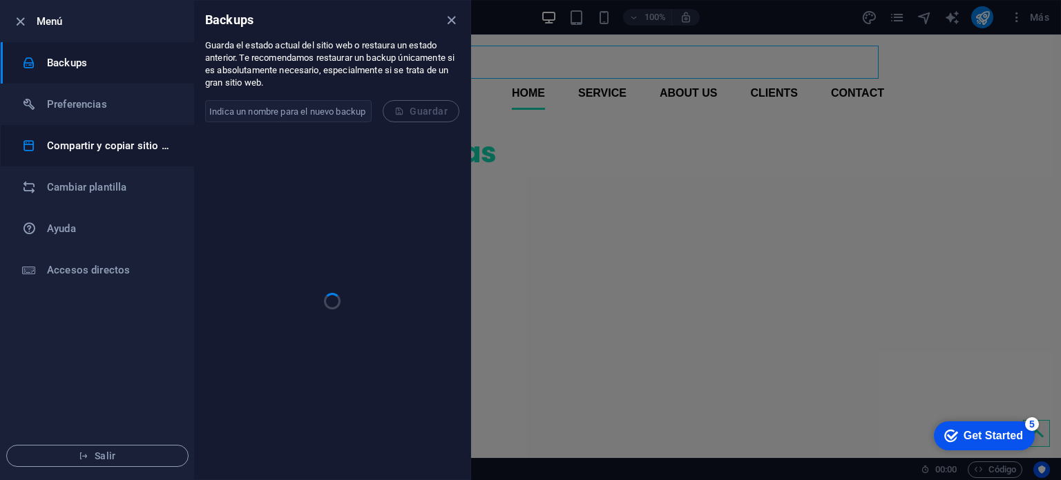
click at [101, 152] on h6 "Compartir y copiar sitio web" at bounding box center [111, 145] width 128 height 17
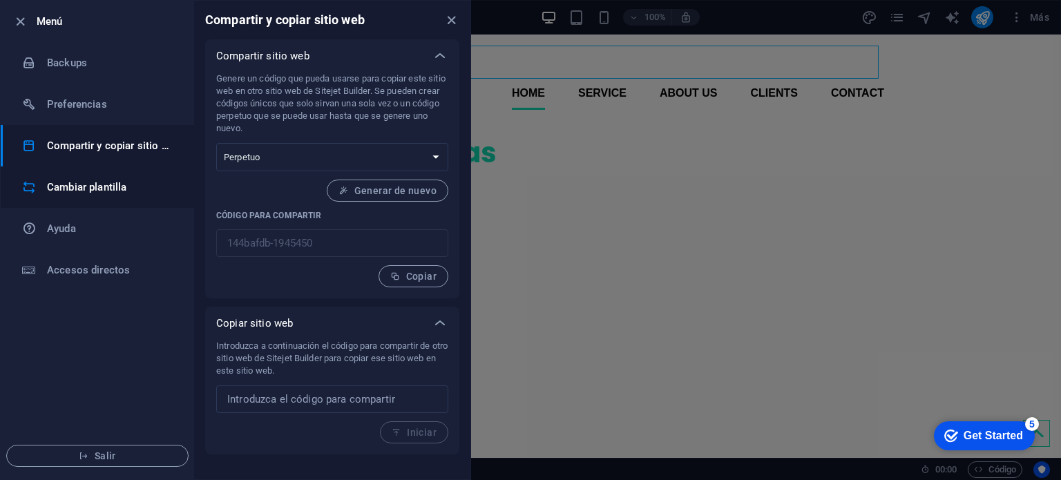
click at [102, 203] on li "Cambiar plantilla" at bounding box center [97, 186] width 193 height 41
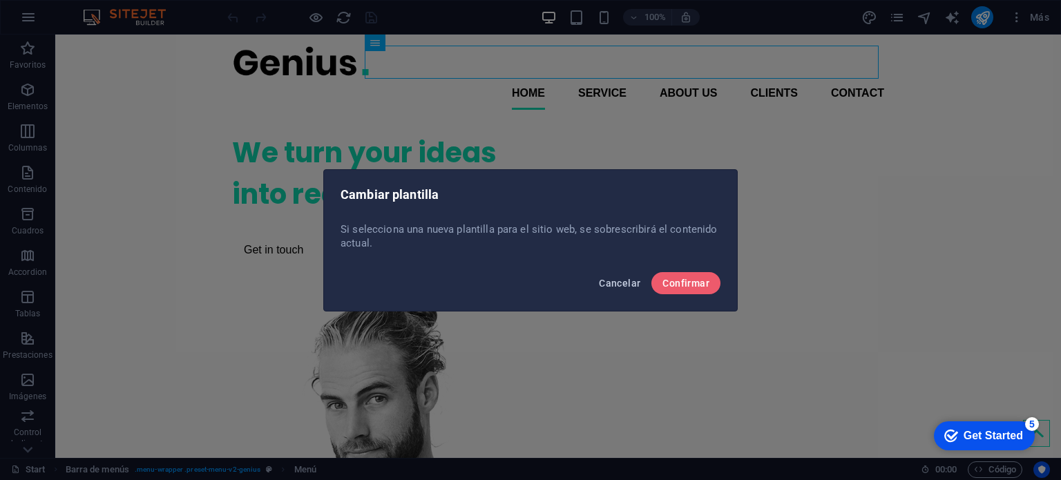
click at [609, 282] on span "Cancelar" at bounding box center [619, 283] width 41 height 11
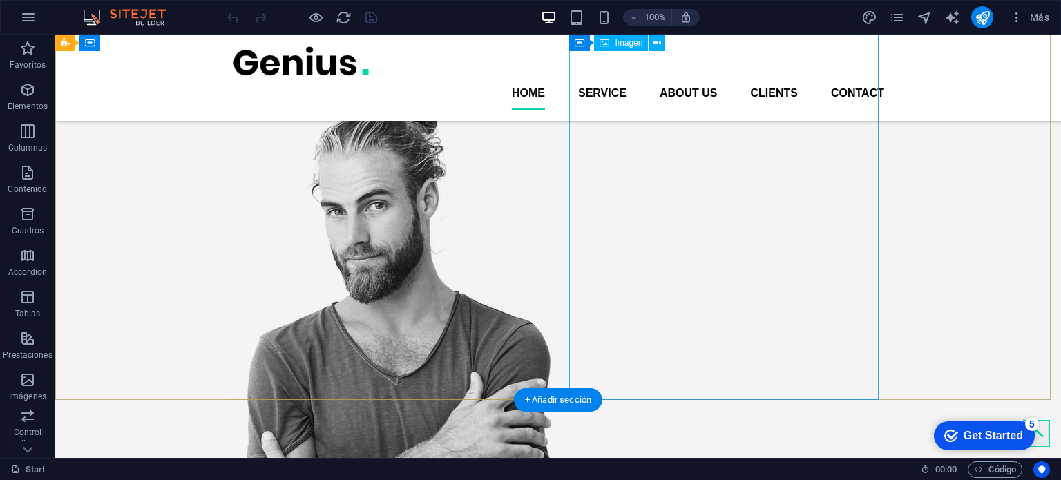
scroll to position [138, 0]
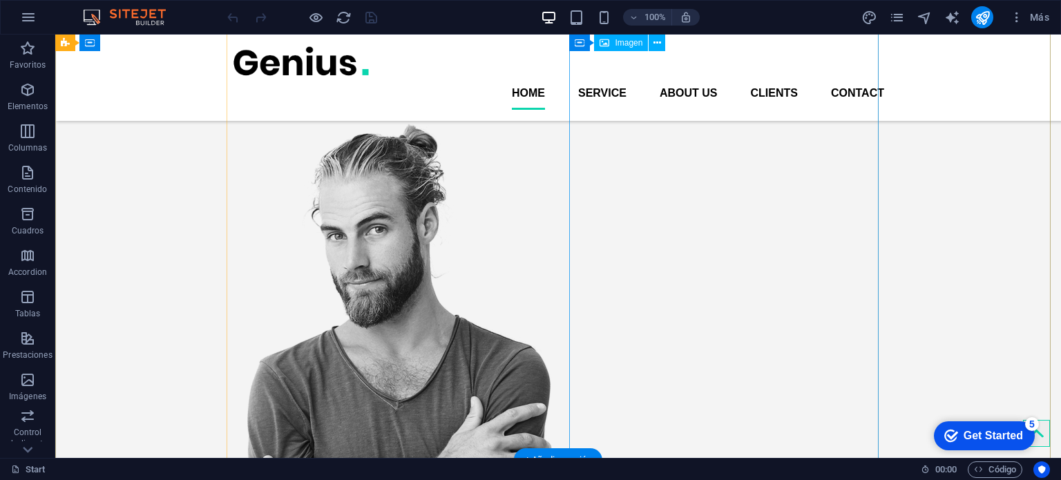
click at [541, 172] on figure at bounding box center [386, 386] width 309 height 526
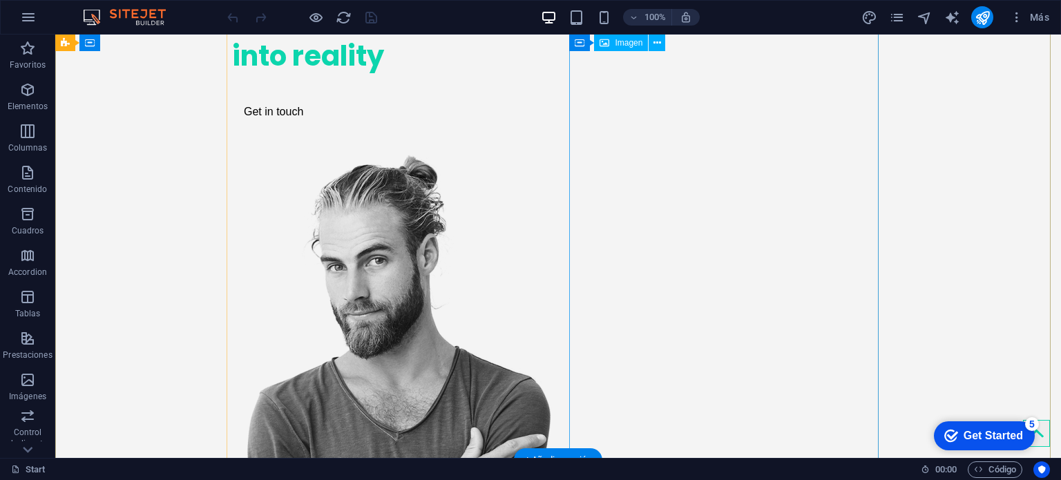
select select "px"
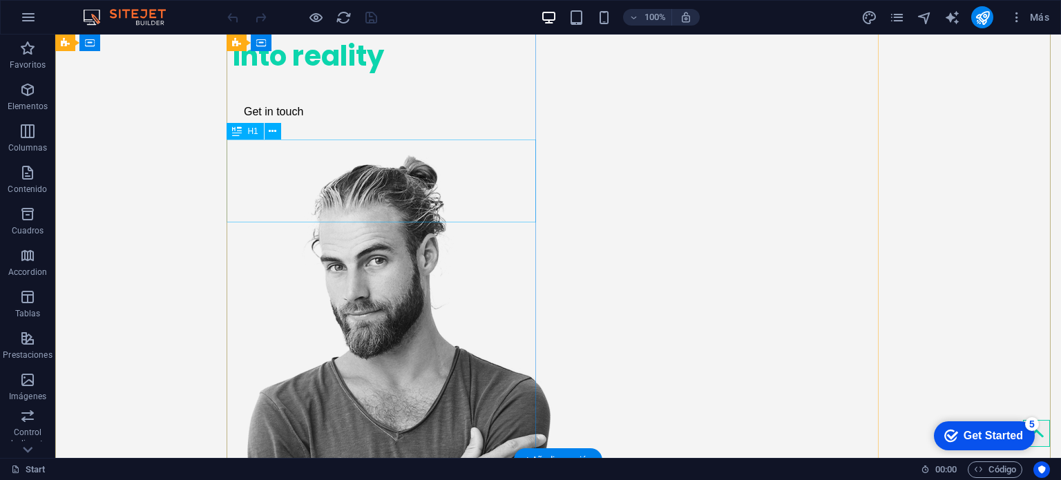
click at [354, 77] on div "We turn your ideas into reality" at bounding box center [386, 35] width 309 height 83
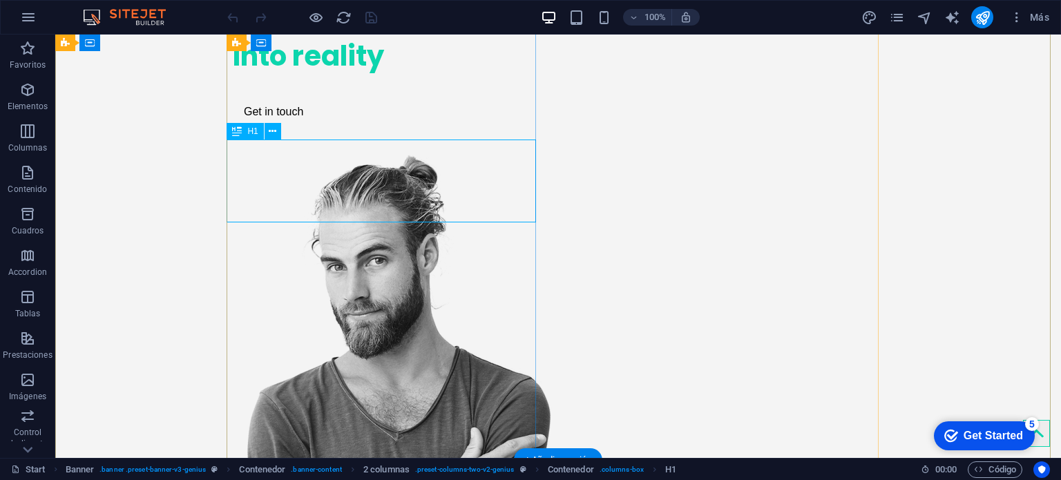
click at [360, 77] on div "We turn your ideas into reality" at bounding box center [386, 35] width 309 height 83
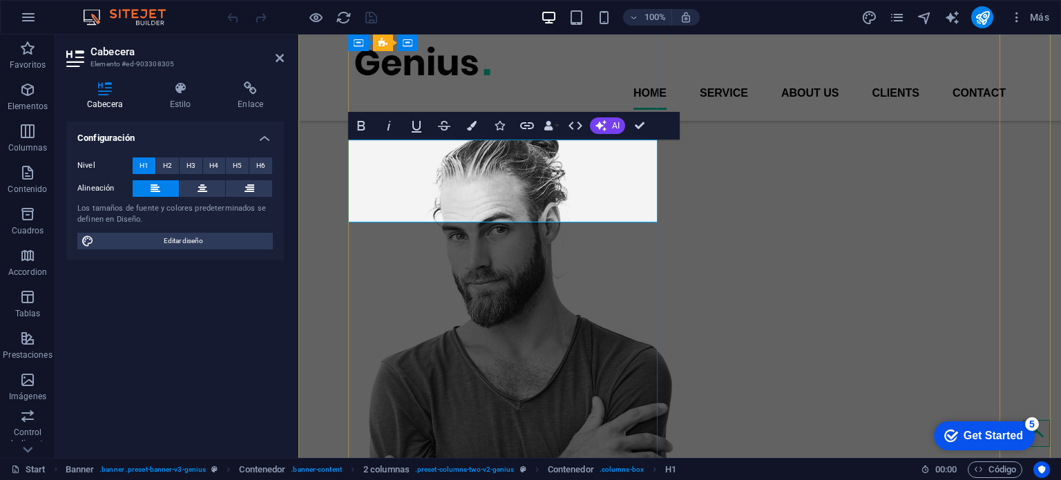
click at [441, 46] on h1 "We turn your ideas into reality" at bounding box center [508, 4] width 309 height 83
drag, startPoint x: 503, startPoint y: 203, endPoint x: 348, endPoint y: 162, distance: 160.0
click at [354, 46] on h1 "We turn your ideas into reality" at bounding box center [508, 4] width 309 height 83
click at [678, 192] on div "Transformamos ideas en soluciones Get in touch" at bounding box center [680, 300] width 652 height 697
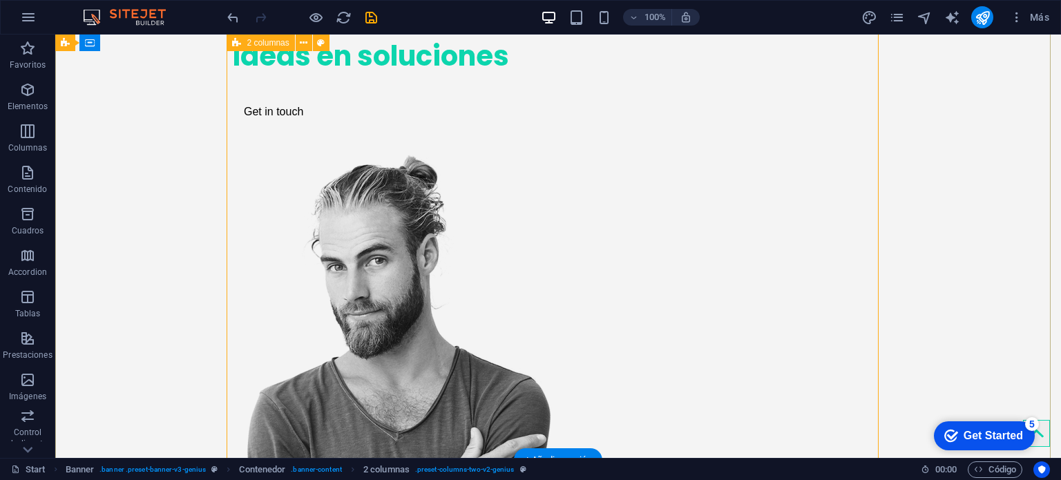
click at [566, 265] on div "Transformamos ideas en soluciones Get in touch" at bounding box center [558, 331] width 652 height 697
click at [276, 126] on div "Get in touch" at bounding box center [386, 111] width 309 height 29
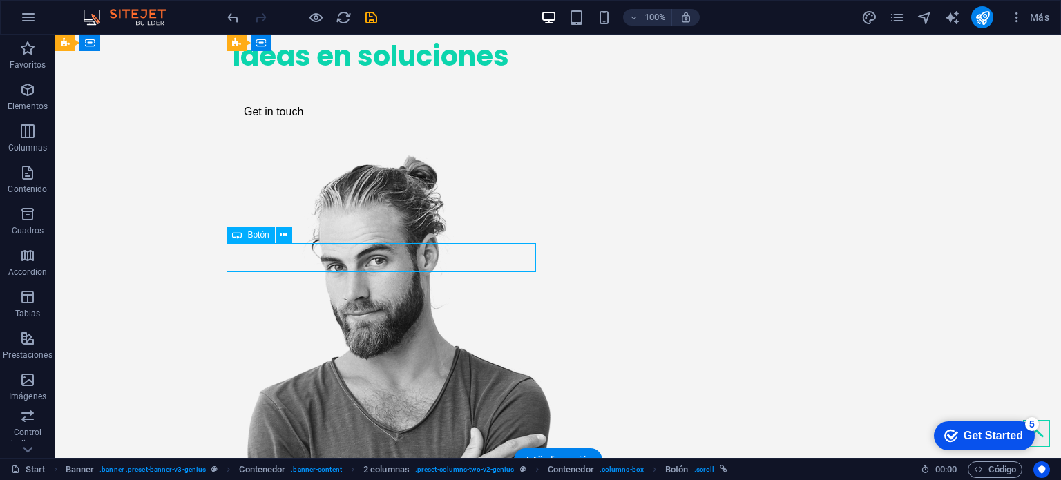
click at [271, 126] on div "Get in touch" at bounding box center [386, 111] width 309 height 29
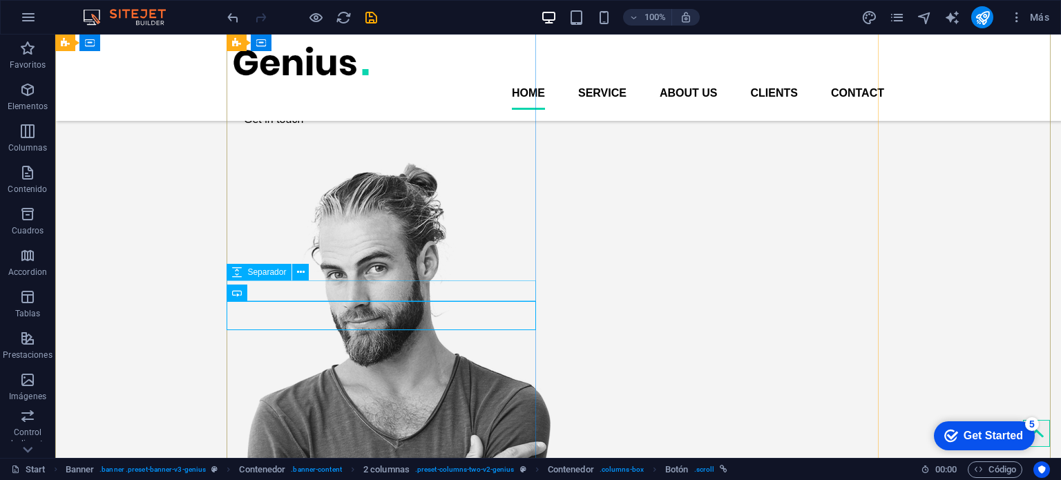
scroll to position [0, 0]
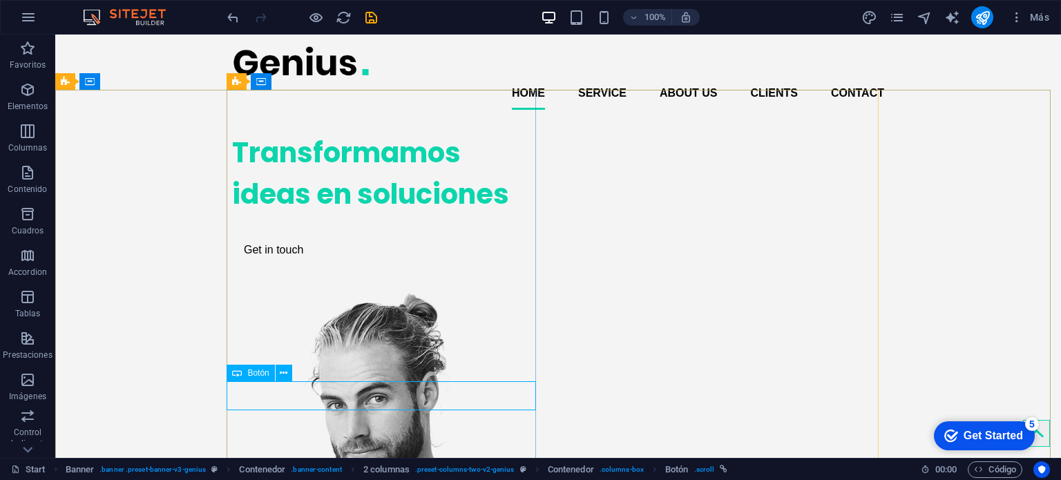
click at [251, 372] on span "Botón" at bounding box center [257, 373] width 21 height 8
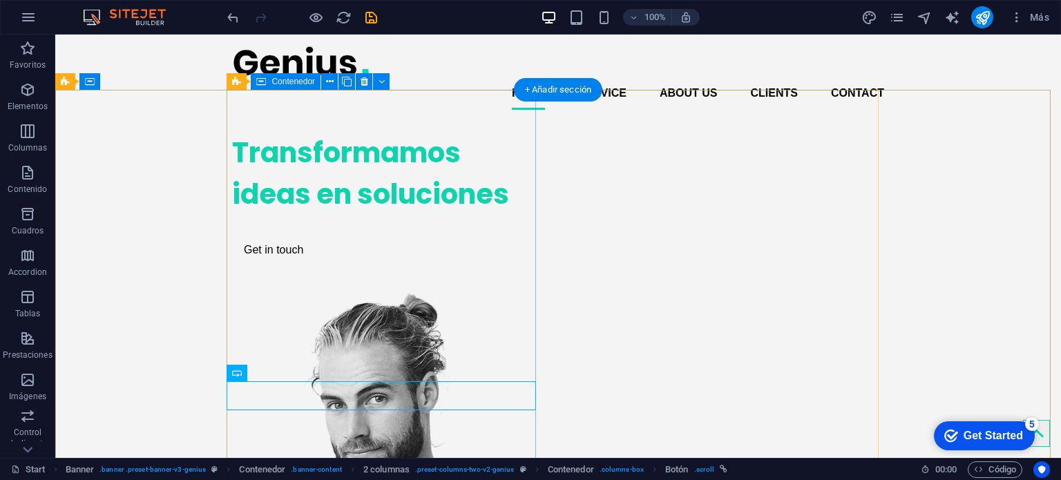
click at [338, 243] on div "Transformamos ideas en soluciones Get in touch" at bounding box center [386, 198] width 309 height 155
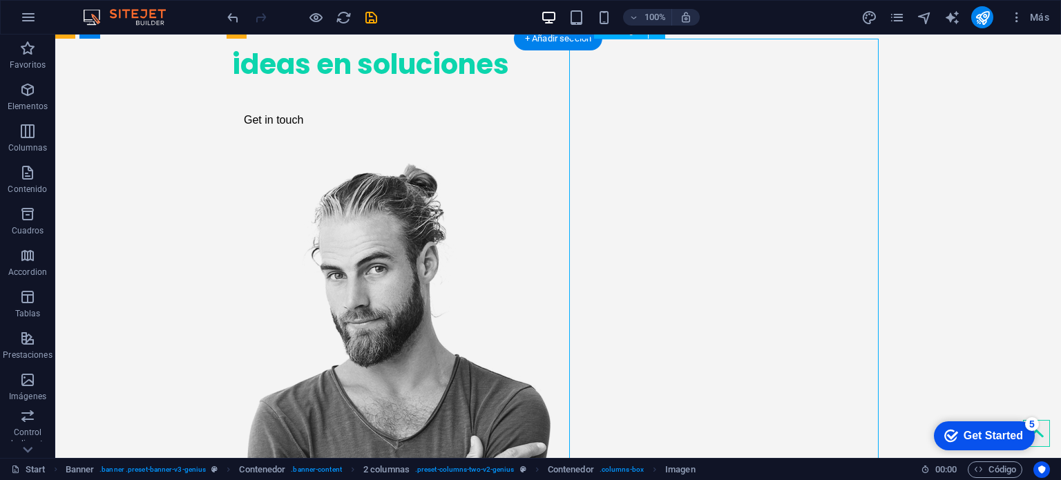
scroll to position [207, 0]
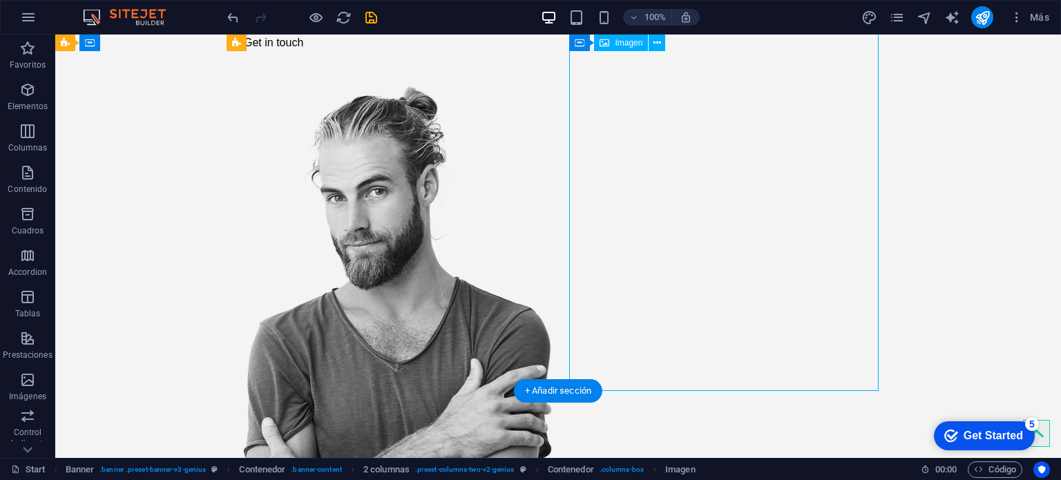
click at [541, 184] on figure at bounding box center [386, 348] width 309 height 526
select select "px"
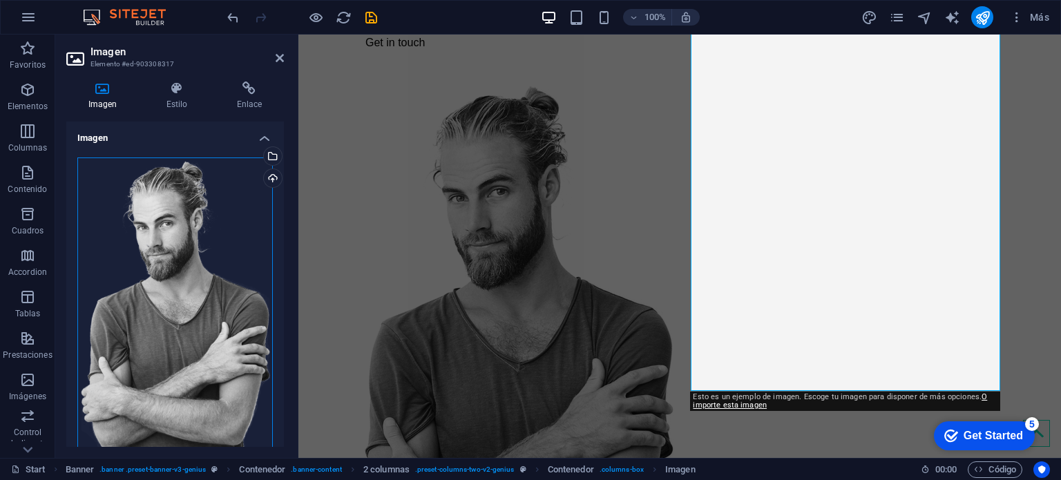
click at [243, 217] on div "Arrastra archivos aquí, haz clic para escoger archivos o selecciona archivos de…" at bounding box center [174, 315] width 195 height 316
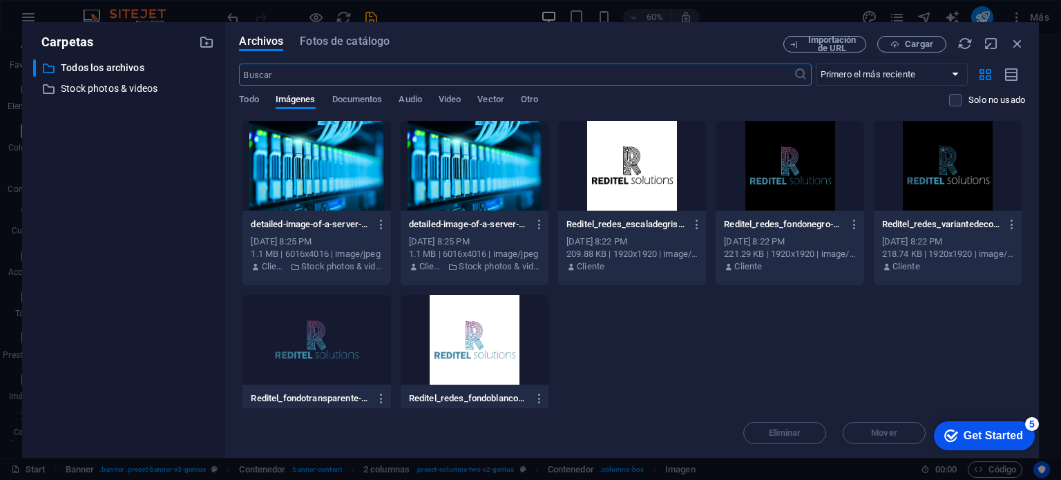
click at [439, 169] on div at bounding box center [475, 166] width 148 height 90
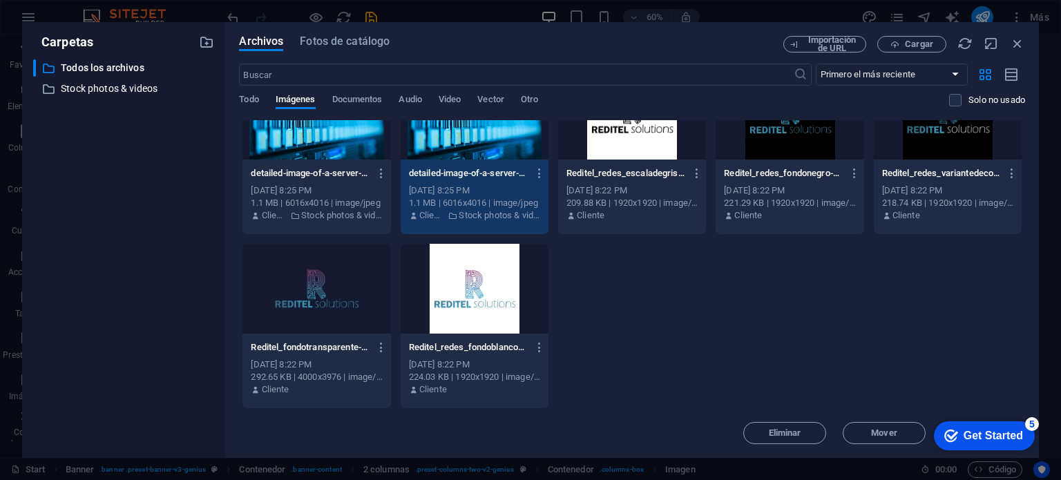
scroll to position [0, 0]
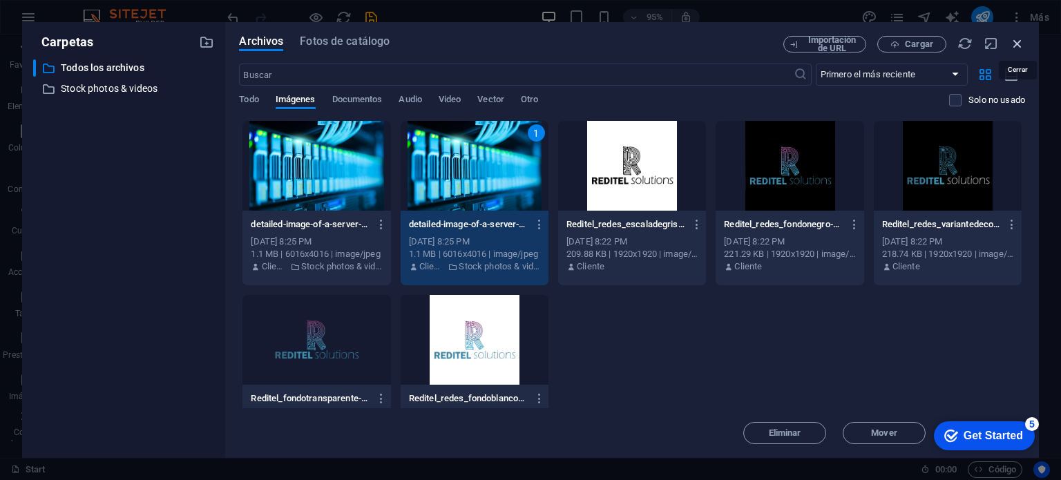
click at [1017, 44] on icon "button" at bounding box center [1017, 43] width 15 height 15
